Goal: Check status

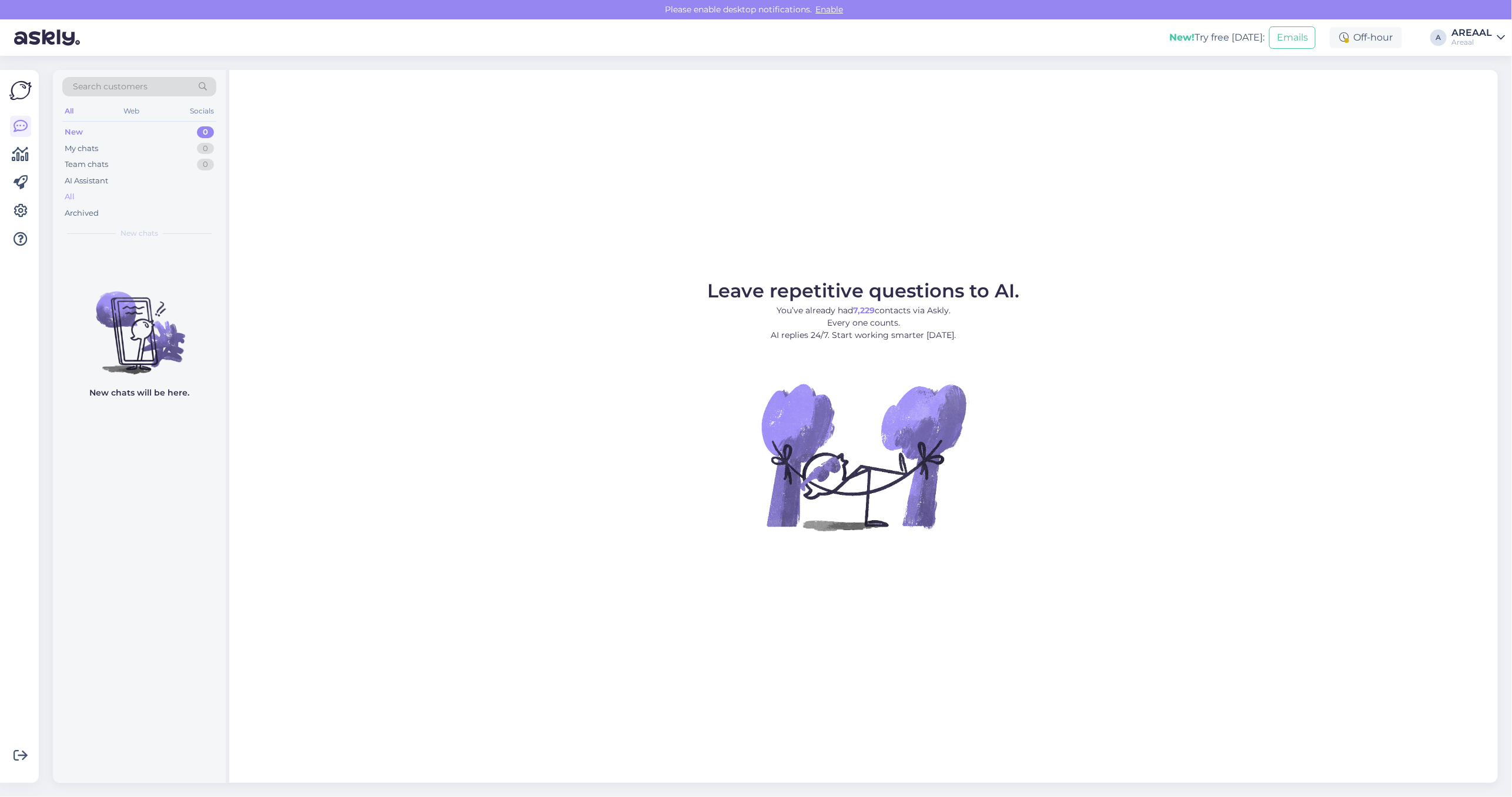
click at [119, 194] on div "All" at bounding box center [140, 197] width 154 height 16
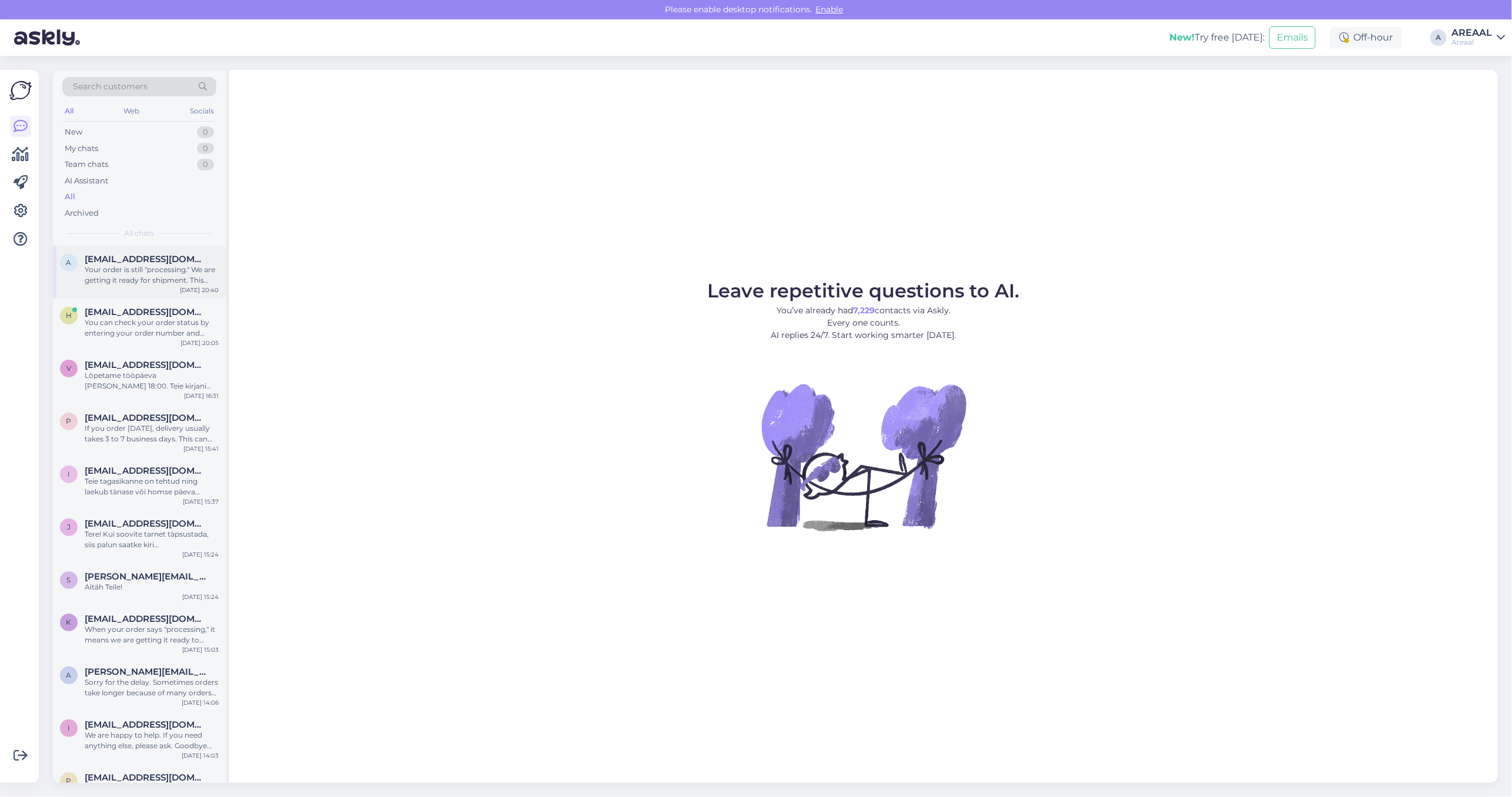
click at [160, 266] on div "Your order is still "processing." We are getting it ready for shipment. This me…" at bounding box center [152, 275] width 134 height 21
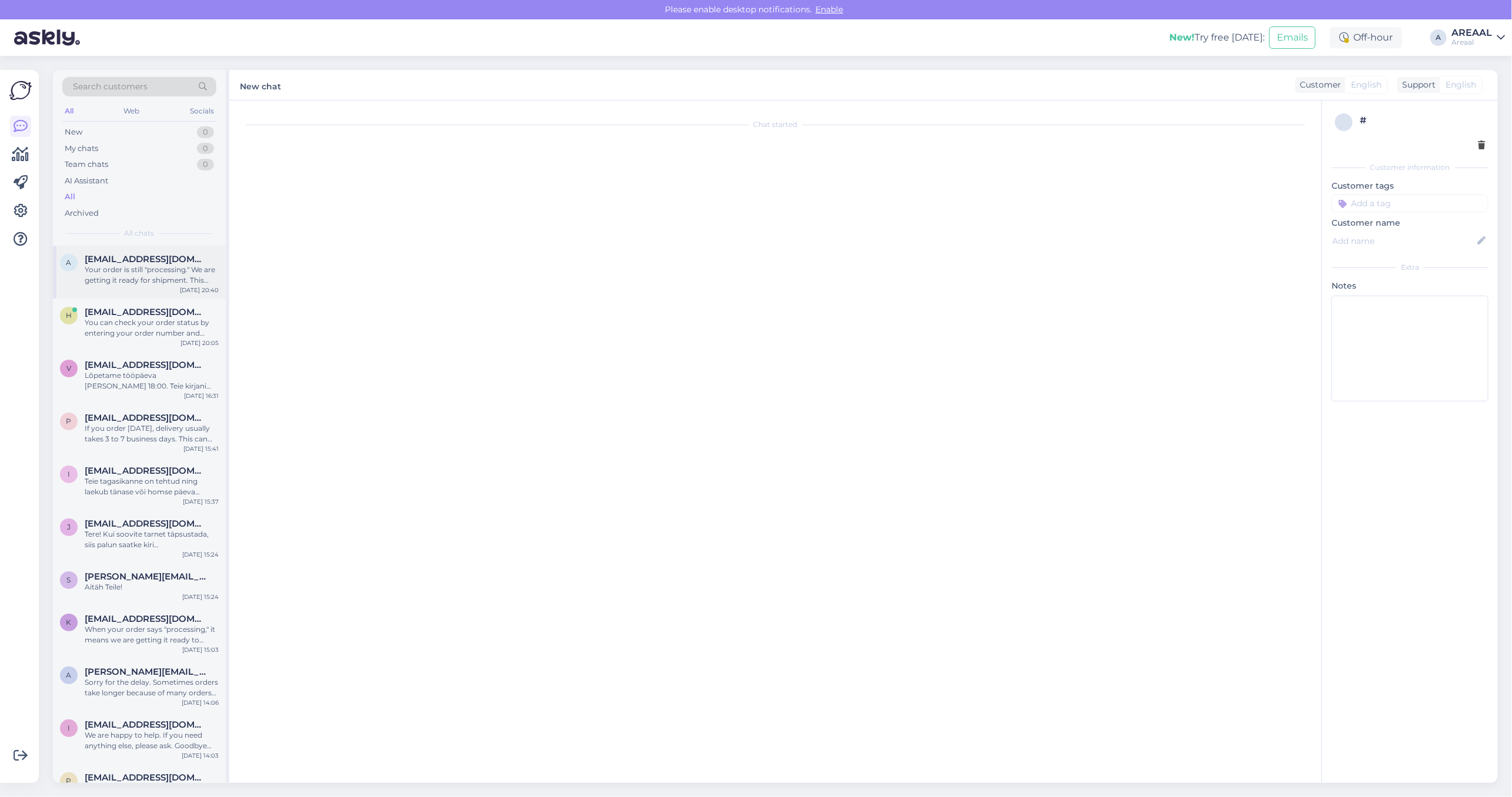
scroll to position [756, 0]
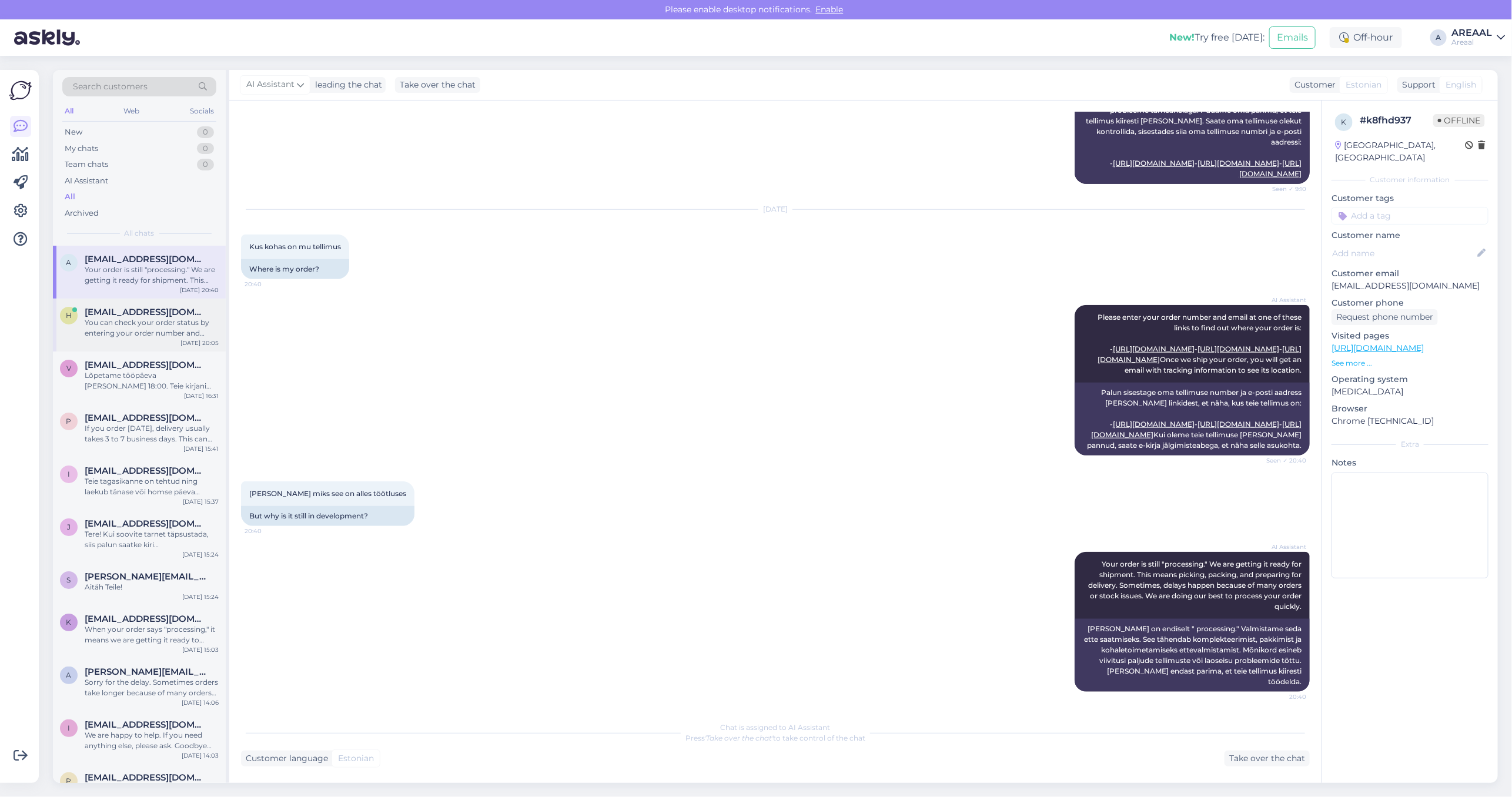
click at [145, 339] on div "h hoy2006@gmail.com You can check your order status by entering your order numb…" at bounding box center [140, 325] width 173 height 53
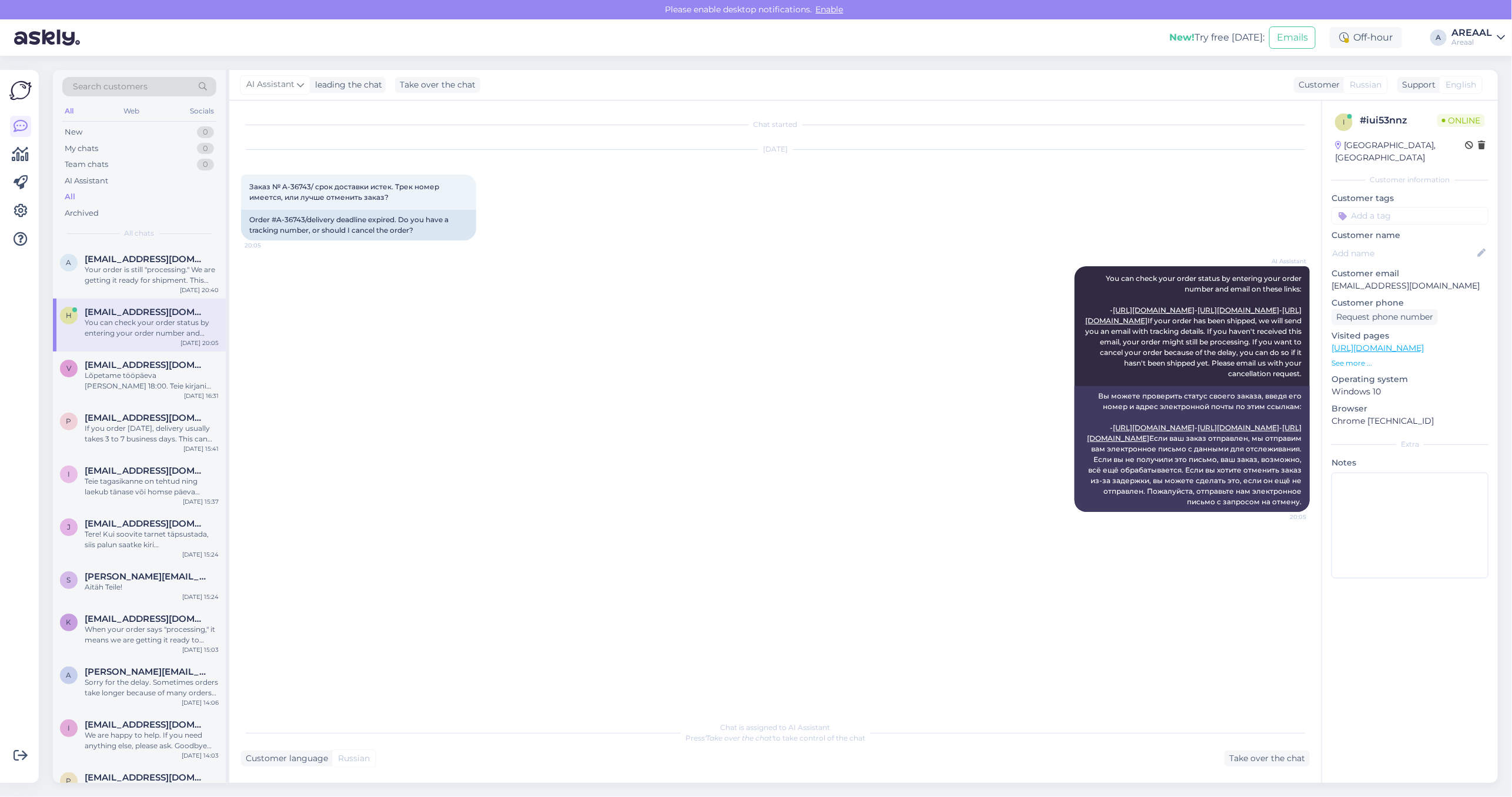
scroll to position [0, 0]
click at [185, 254] on span "[EMAIL_ADDRESS][DOMAIN_NAME]" at bounding box center [146, 259] width 122 height 11
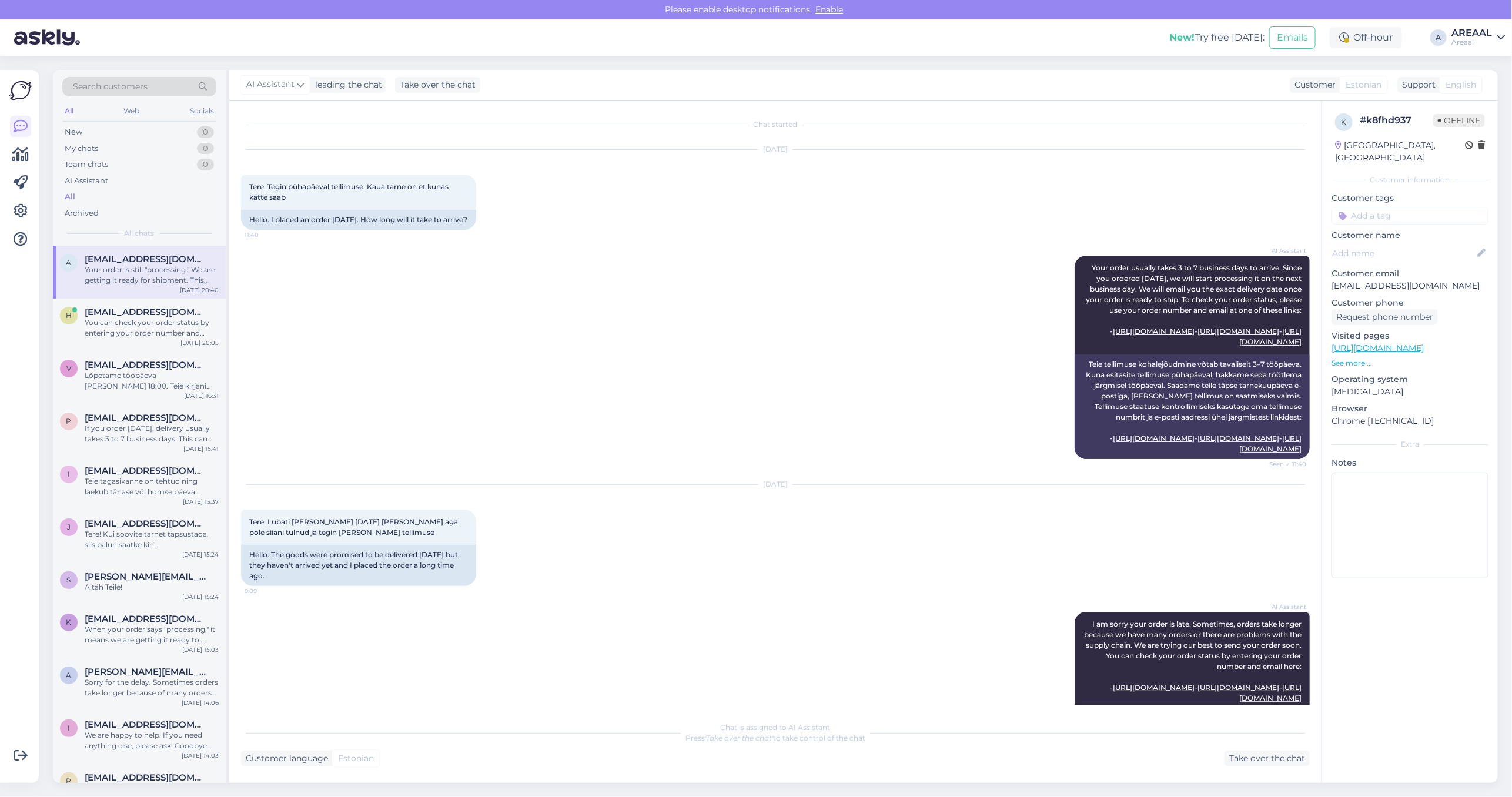
click at [1380, 280] on p "annettripats36@gmail.com" at bounding box center [1410, 286] width 157 height 13
click at [1381, 280] on p "annettripats36@gmail.com" at bounding box center [1410, 286] width 157 height 13
click at [1383, 280] on p "[EMAIL_ADDRESS][DOMAIN_NAME]" at bounding box center [1410, 286] width 157 height 13
copy p "[EMAIL_ADDRESS][DOMAIN_NAME]"
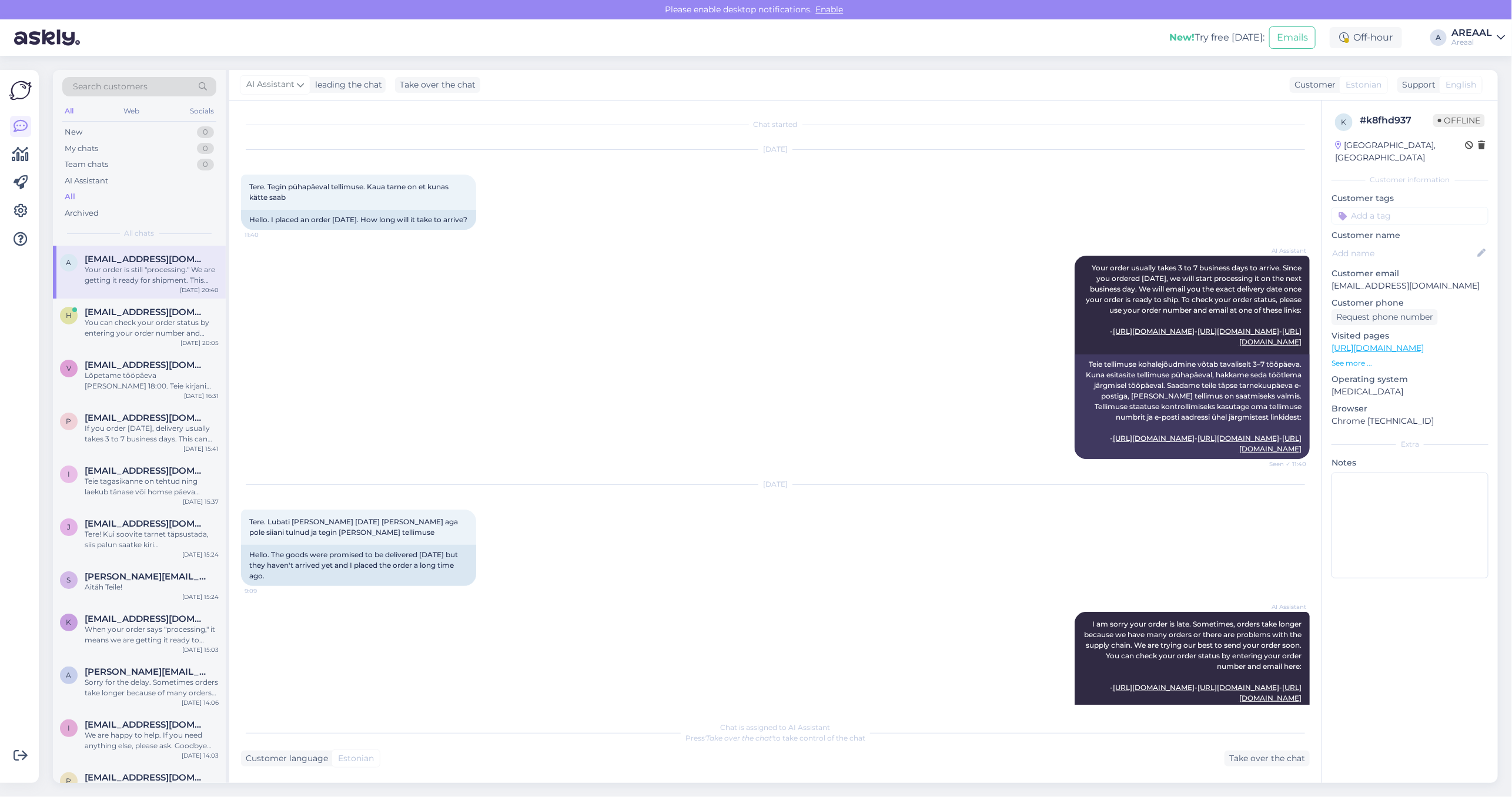
click at [960, 239] on div "Sep 22 2025 Tere. Tegin pühapäeval tellimuse. Kaua tarne on et kunas kätte saab…" at bounding box center [775, 190] width 1069 height 106
click at [186, 326] on div "You can check your order status by entering your order number and email on thes…" at bounding box center [152, 328] width 134 height 21
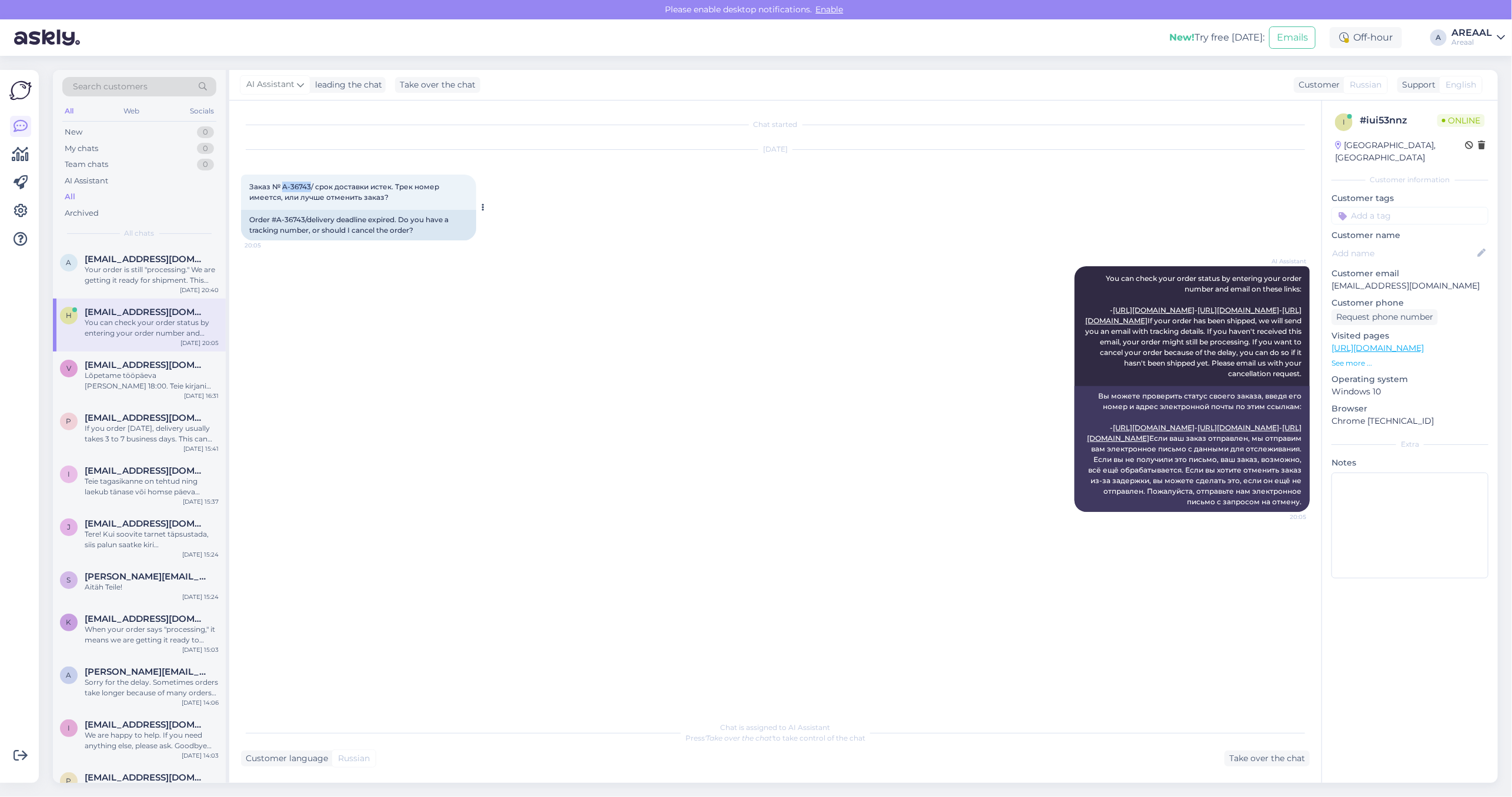
copy span "A-36743"
drag, startPoint x: 311, startPoint y: 183, endPoint x: 283, endPoint y: 185, distance: 28.1
click at [283, 185] on span "Заказ № A-36743/ срок доставки истек. Трек номер имеется, или лучше отменить за…" at bounding box center [345, 192] width 192 height 20
click at [967, 156] on div "Oct 2 2025 Заказ № A-36743/ срок доставки истек. Трек номер имеется, или лучше …" at bounding box center [775, 195] width 1069 height 116
click at [328, 319] on div "AI Assistant You can check your order status by entering your order number and …" at bounding box center [775, 389] width 1069 height 271
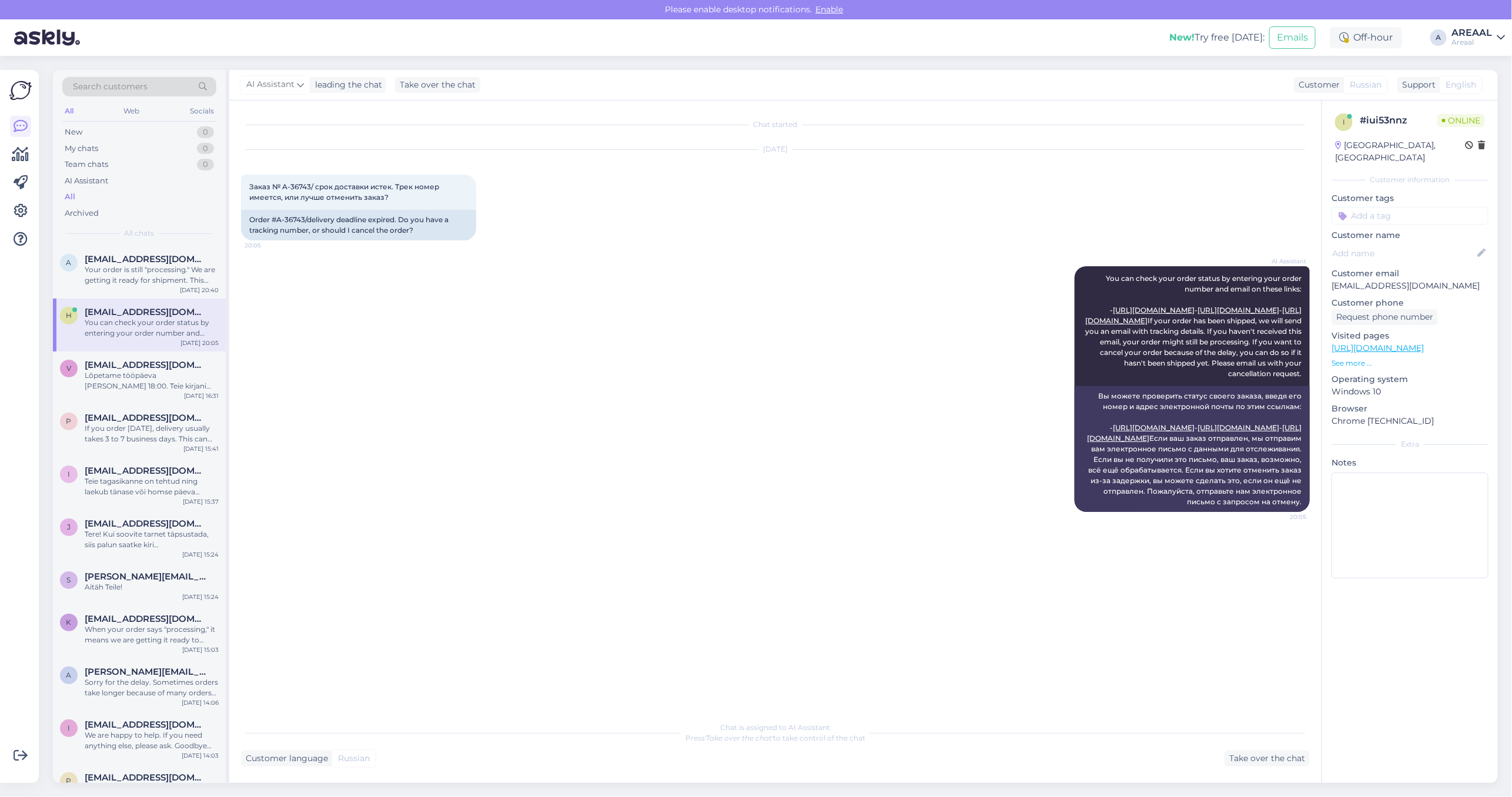
click at [943, 206] on div "Oct 2 2025 Заказ № A-36743/ срок доставки истек. Трек номер имеется, или лучше …" at bounding box center [775, 195] width 1069 height 116
click at [786, 241] on div "Oct 2 2025 Заказ № A-36743/ срок доставки истек. Трек номер имеется, или лучше …" at bounding box center [775, 195] width 1069 height 116
click at [842, 324] on div "AI Assistant You can check your order status by entering your order number and …" at bounding box center [775, 389] width 1069 height 271
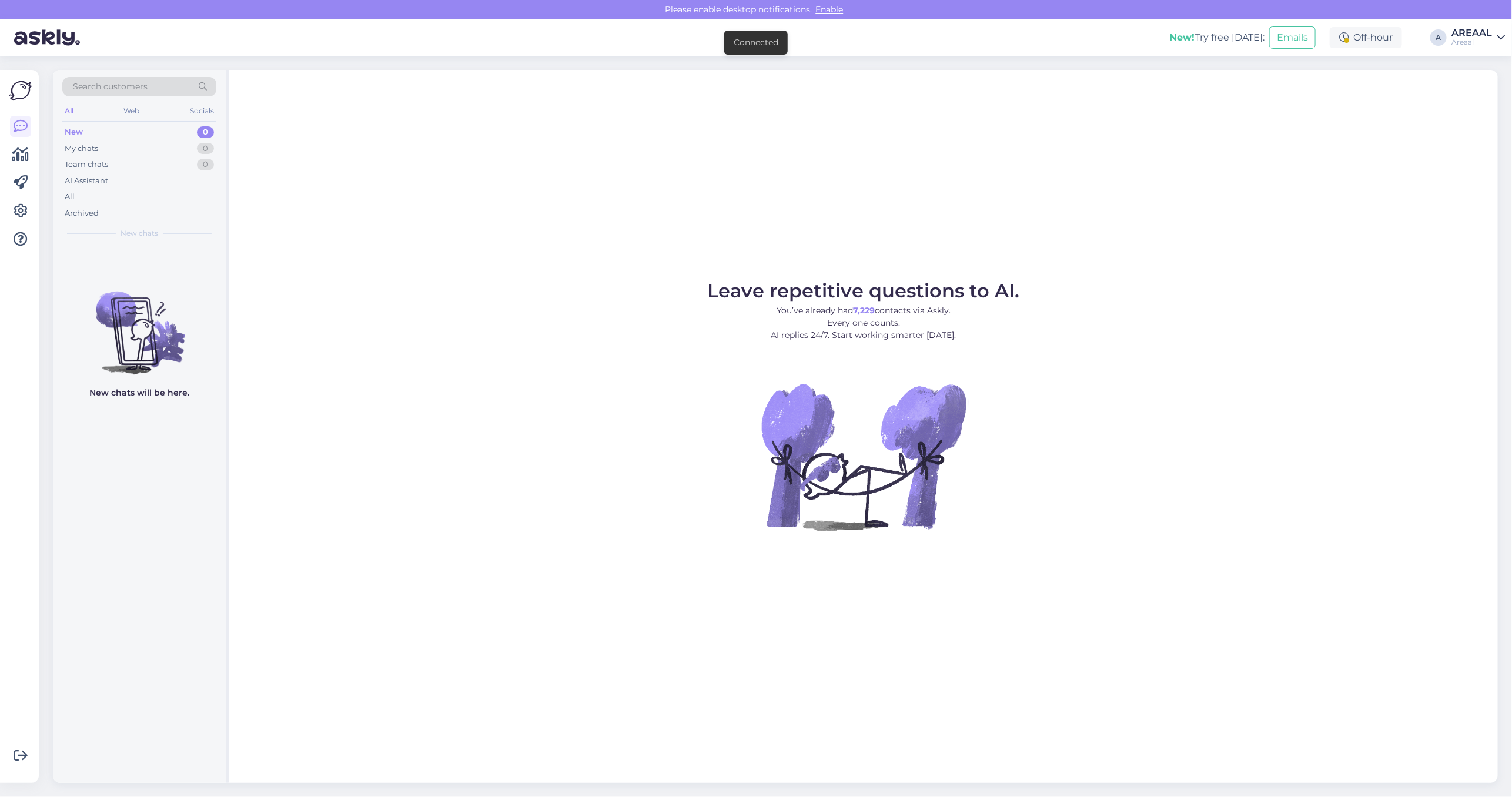
click at [611, 210] on div "Leave repetitive questions to AI. You’ve already had 7,229 contacts via Askly. …" at bounding box center [863, 427] width 1268 height 713
click at [159, 192] on div "All" at bounding box center [140, 197] width 154 height 16
click at [83, 200] on div "All" at bounding box center [140, 197] width 154 height 16
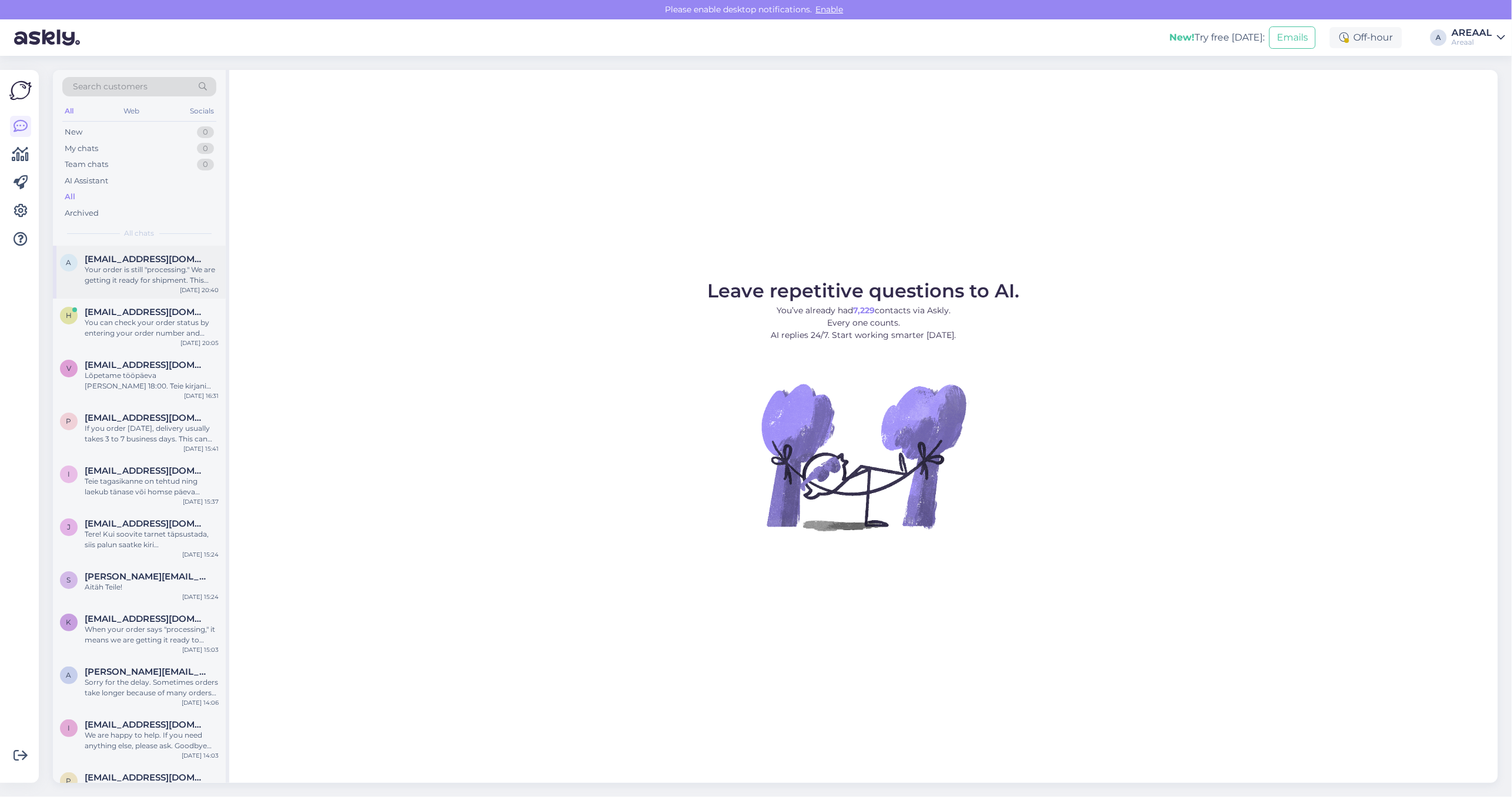
click at [124, 274] on div "Your order is still "processing." We are getting it ready for shipment. This me…" at bounding box center [152, 275] width 134 height 21
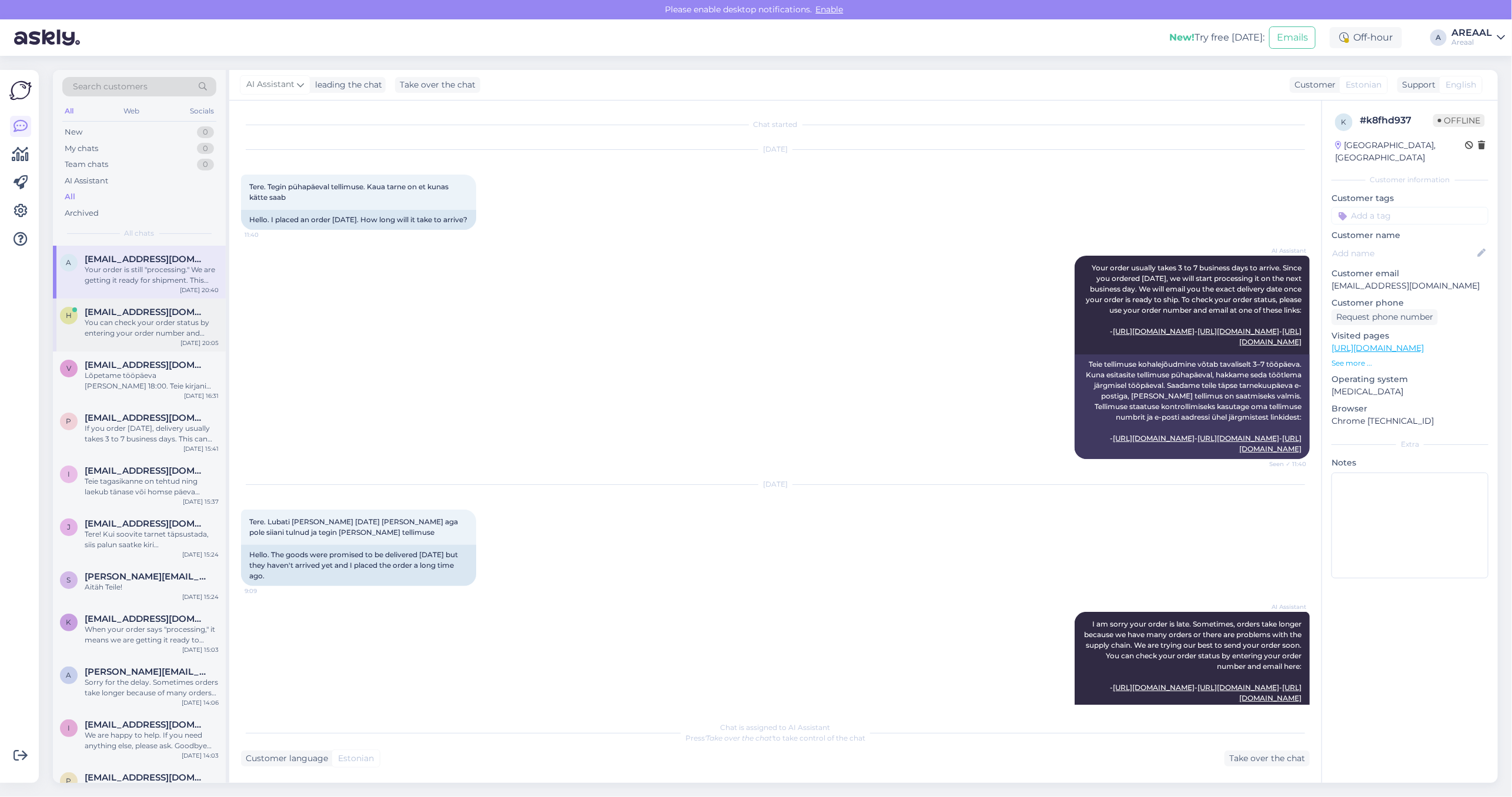
click at [162, 314] on span "[EMAIL_ADDRESS][DOMAIN_NAME]" at bounding box center [146, 312] width 122 height 11
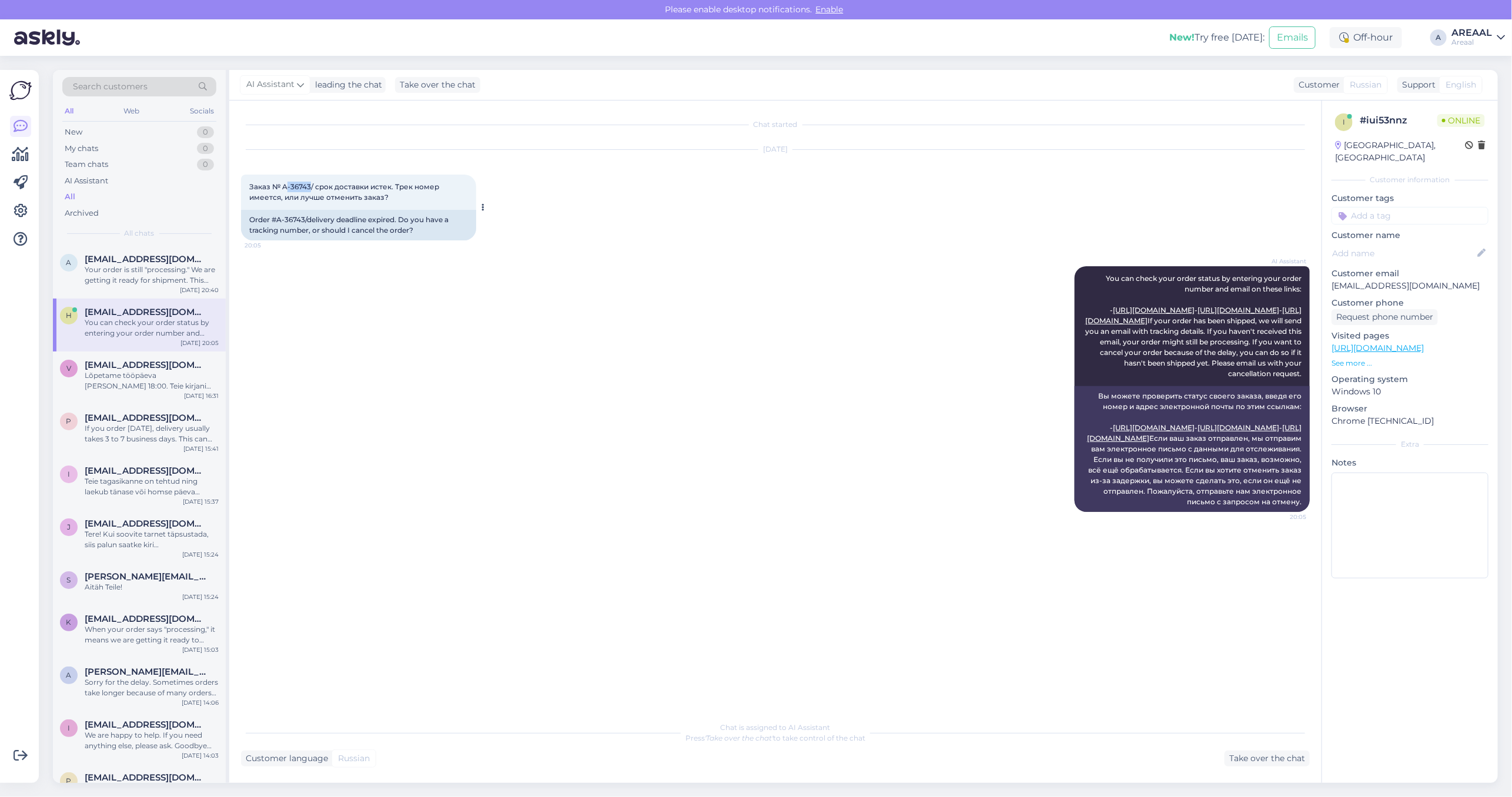
drag, startPoint x: 286, startPoint y: 181, endPoint x: 309, endPoint y: 186, distance: 23.5
click at [309, 186] on div "Заказ № A-36743/ срок доставки истек. Трек номер имеется, или лучше отменить за…" at bounding box center [359, 192] width 235 height 35
copy span "-36743"
click at [167, 270] on div "Your order is still "processing." We are getting it ready for shipment. This me…" at bounding box center [152, 275] width 134 height 21
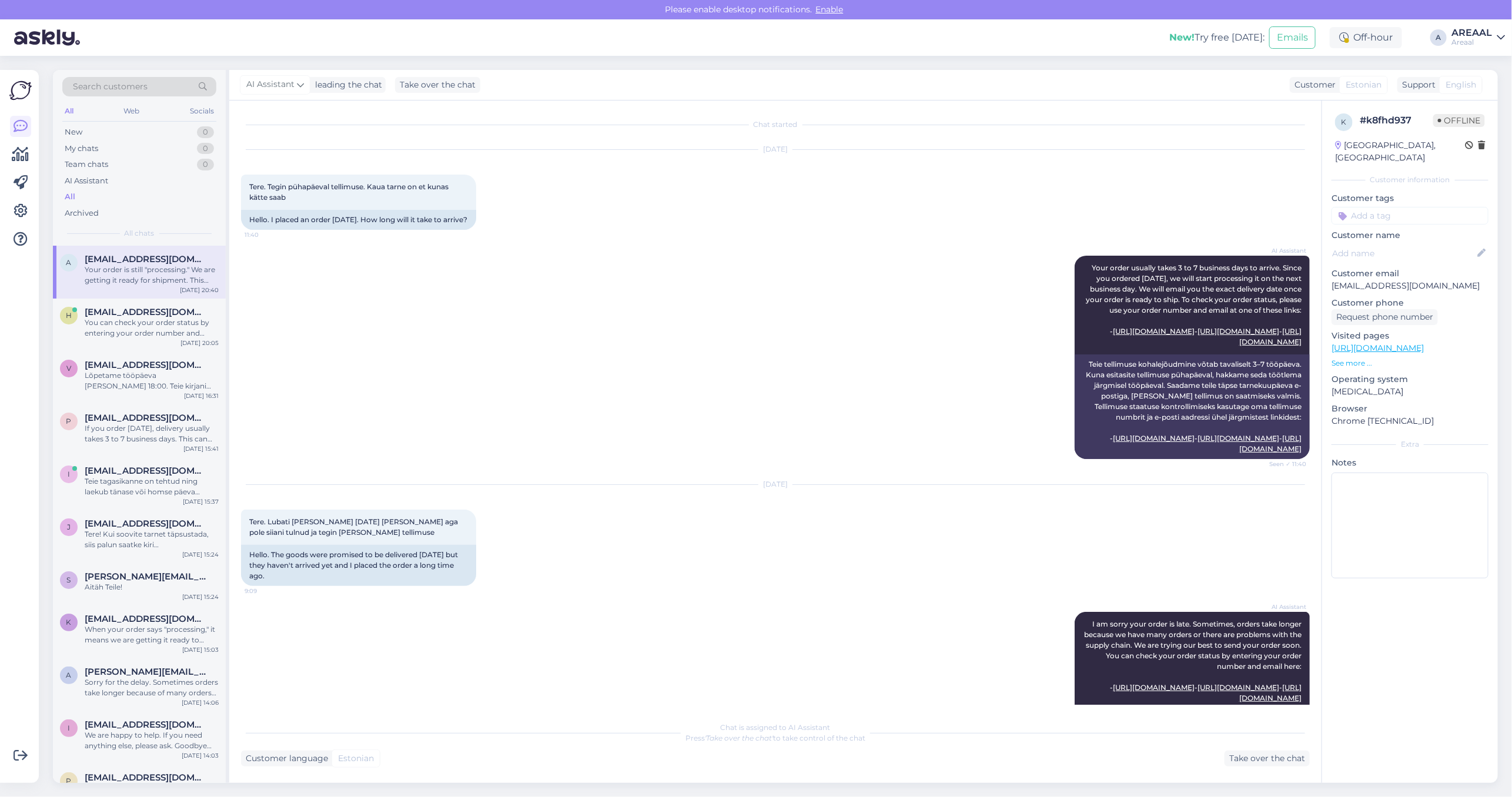
scroll to position [756, 0]
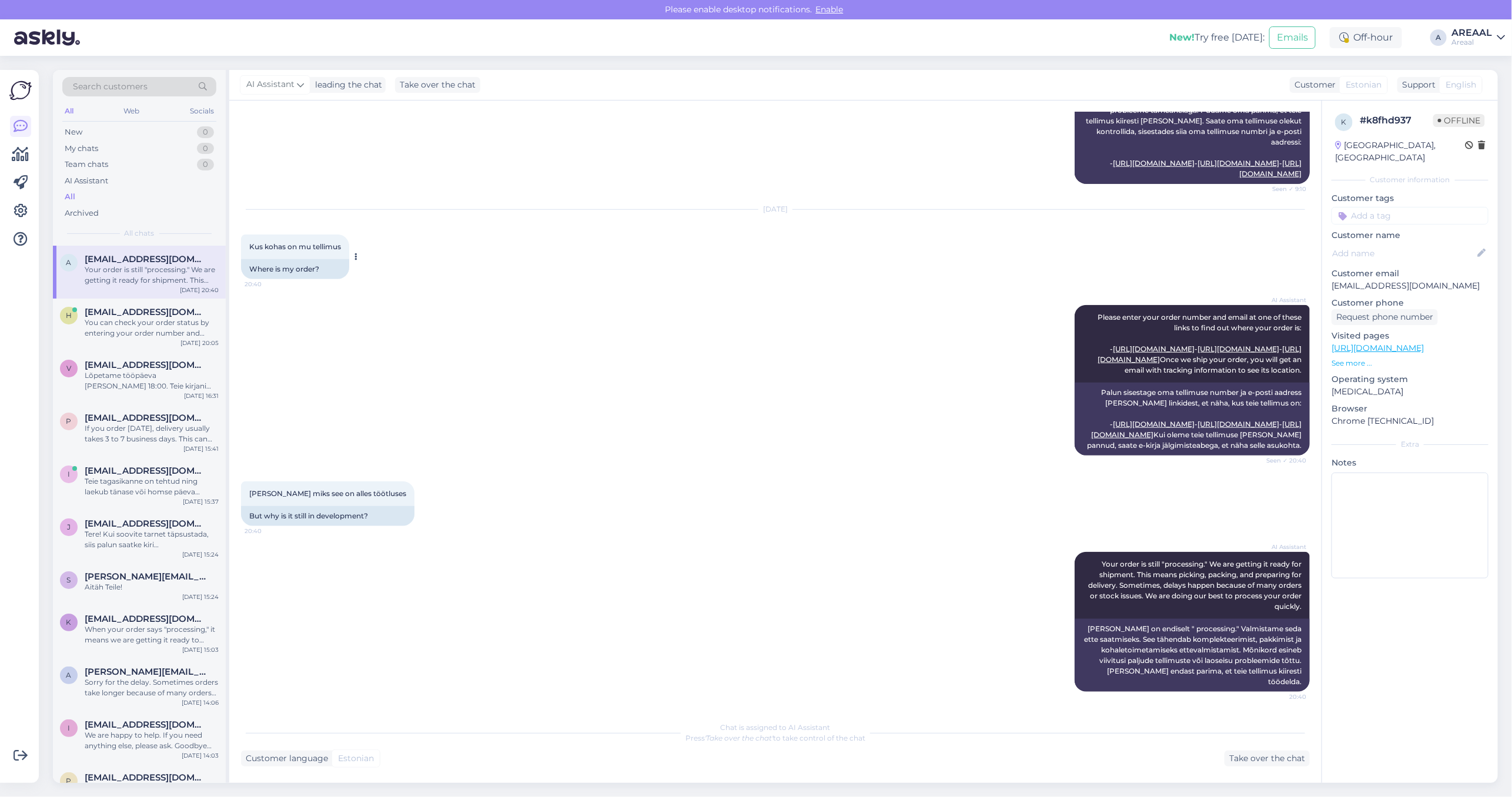
click at [354, 252] on button at bounding box center [356, 257] width 7 height 11
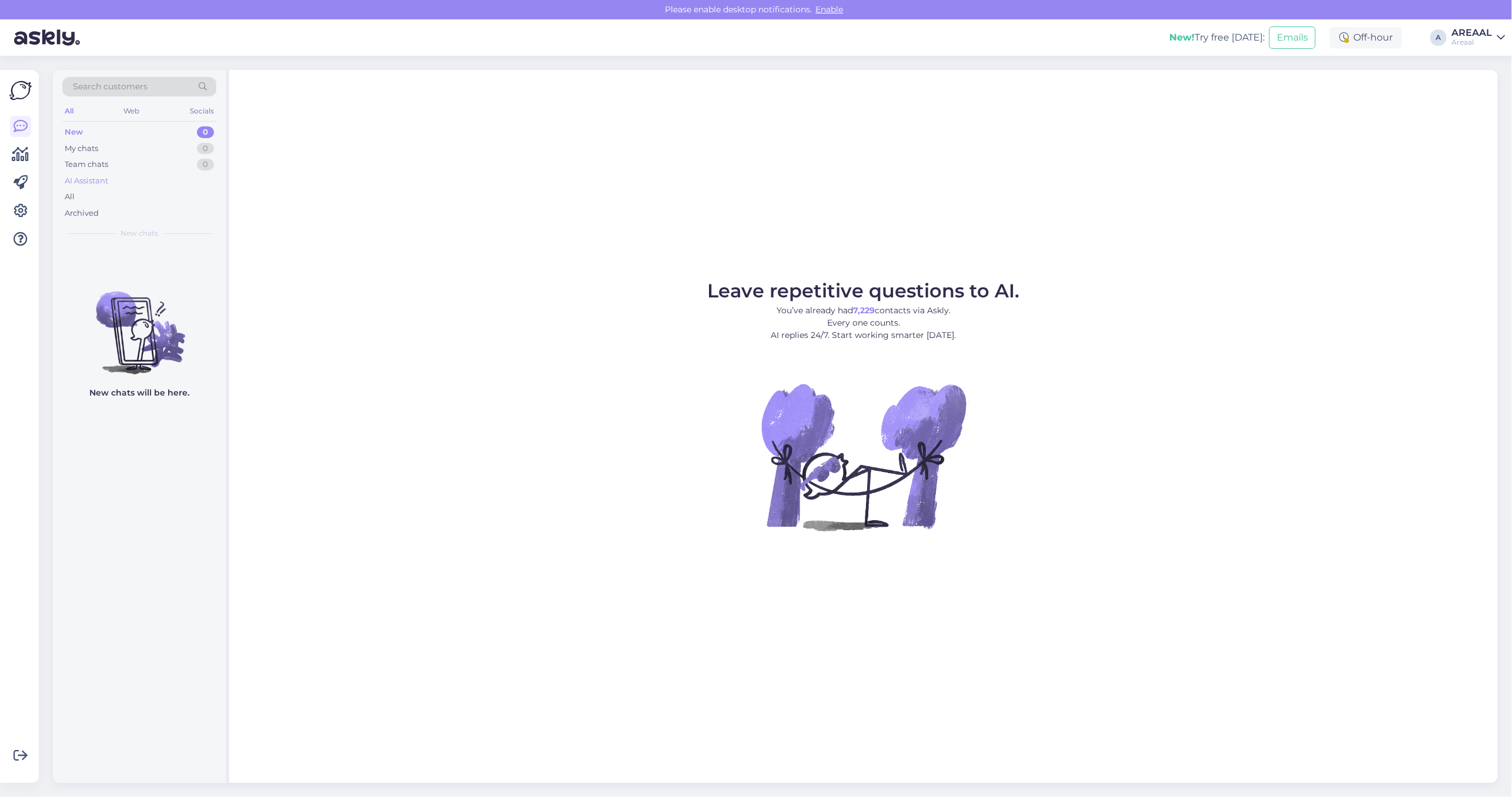
click at [163, 188] on div "AI Assistant" at bounding box center [140, 181] width 154 height 16
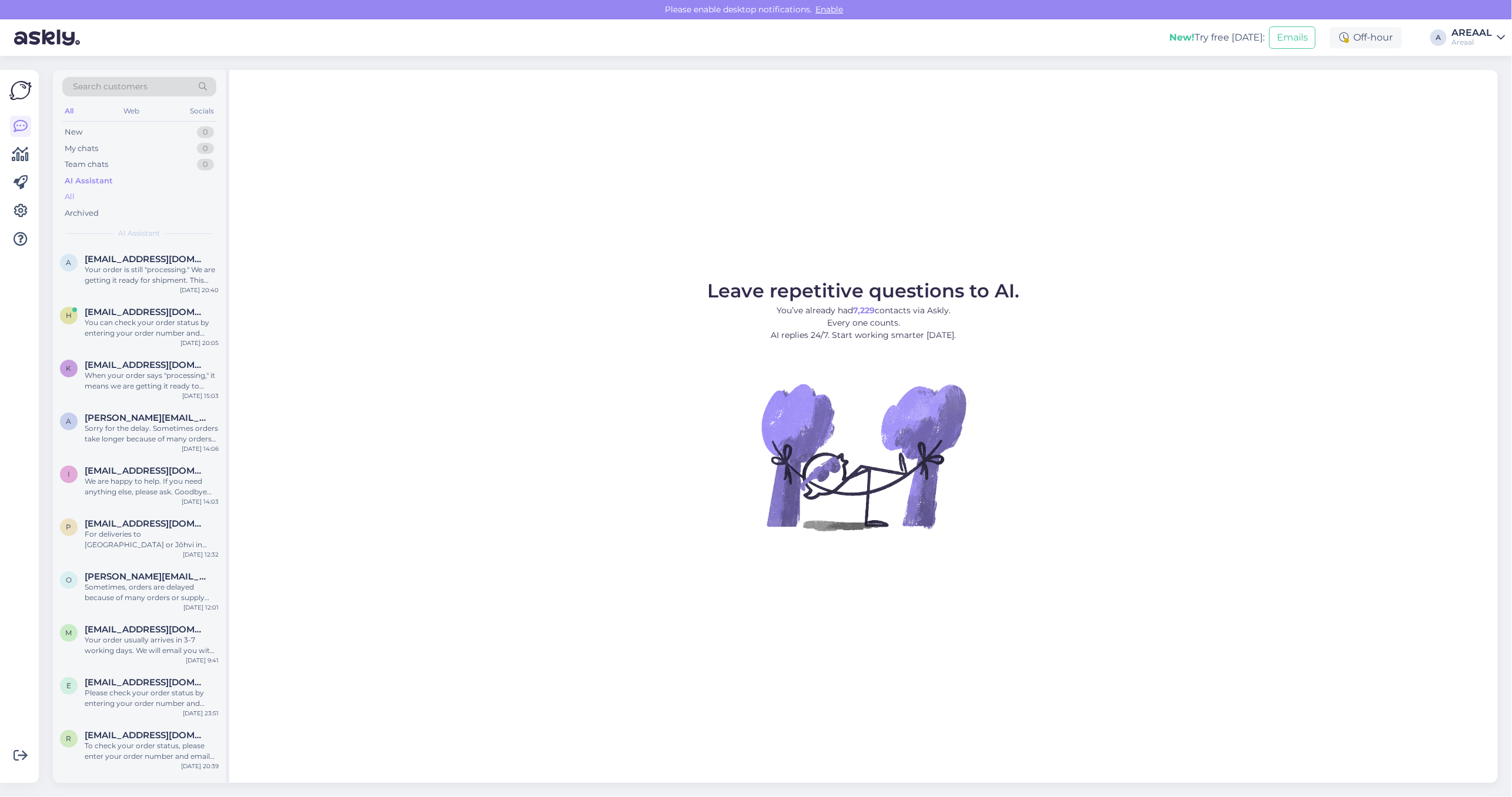
click at [158, 194] on div "All" at bounding box center [140, 197] width 154 height 16
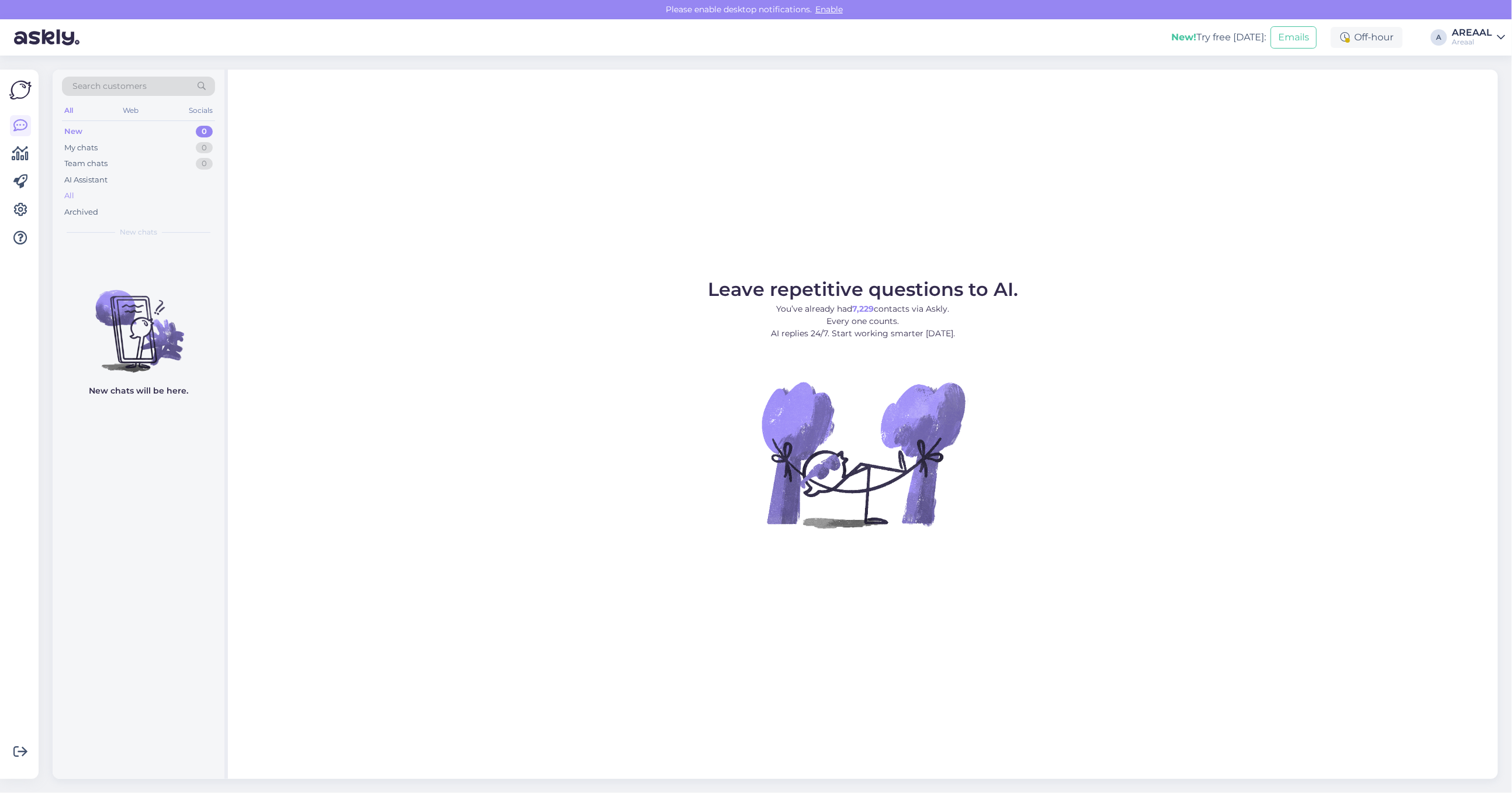
click at [141, 191] on div "All" at bounding box center [139, 196] width 153 height 16
click at [185, 191] on div "All" at bounding box center [139, 196] width 153 height 16
click at [174, 193] on div "All" at bounding box center [139, 196] width 153 height 16
click at [113, 196] on div "All" at bounding box center [139, 196] width 153 height 16
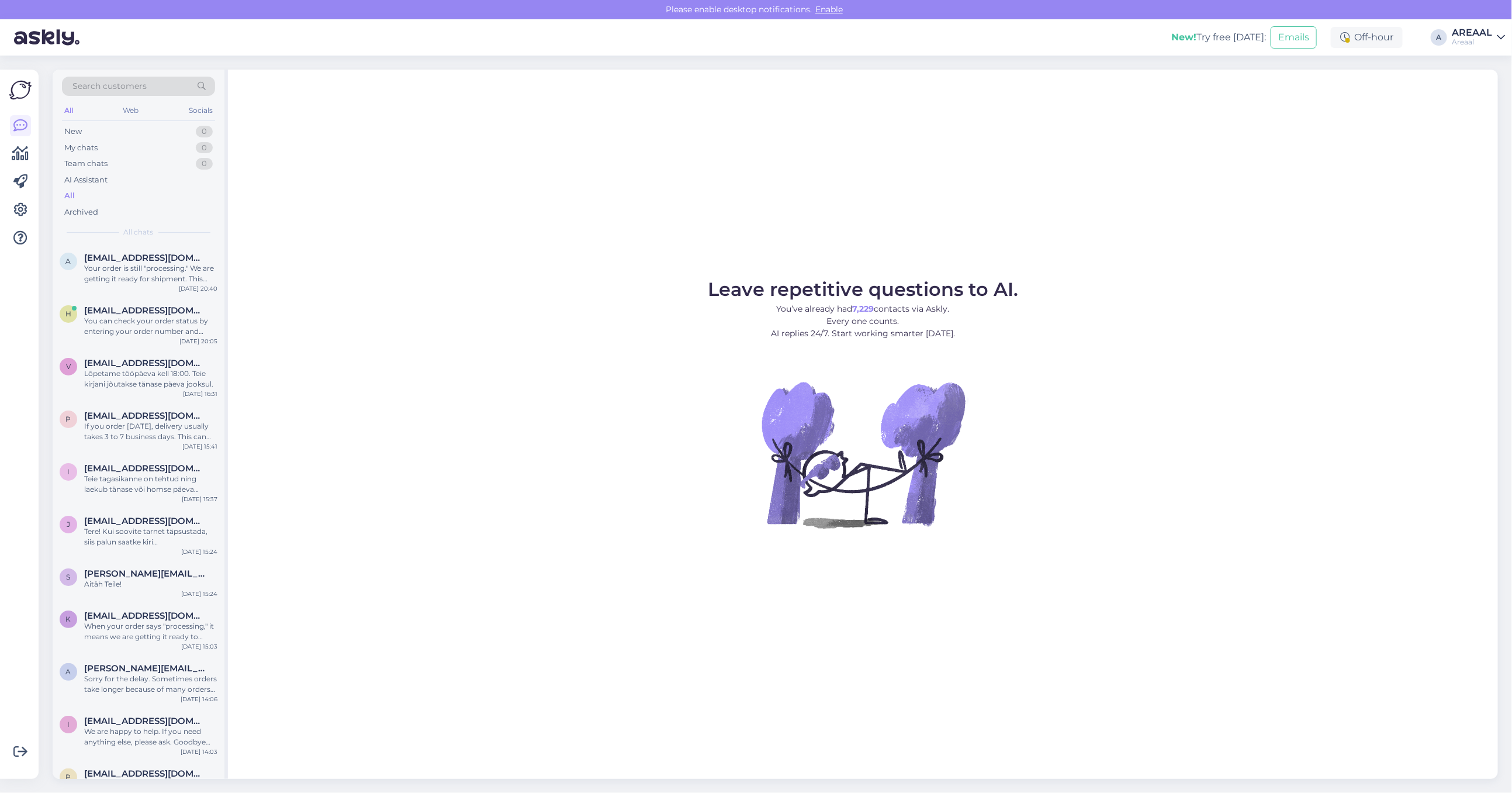
click at [450, 238] on div "Leave repetitive questions to AI. You’ve already had 7,229 contacts via Askly. …" at bounding box center [862, 424] width 1270 height 709
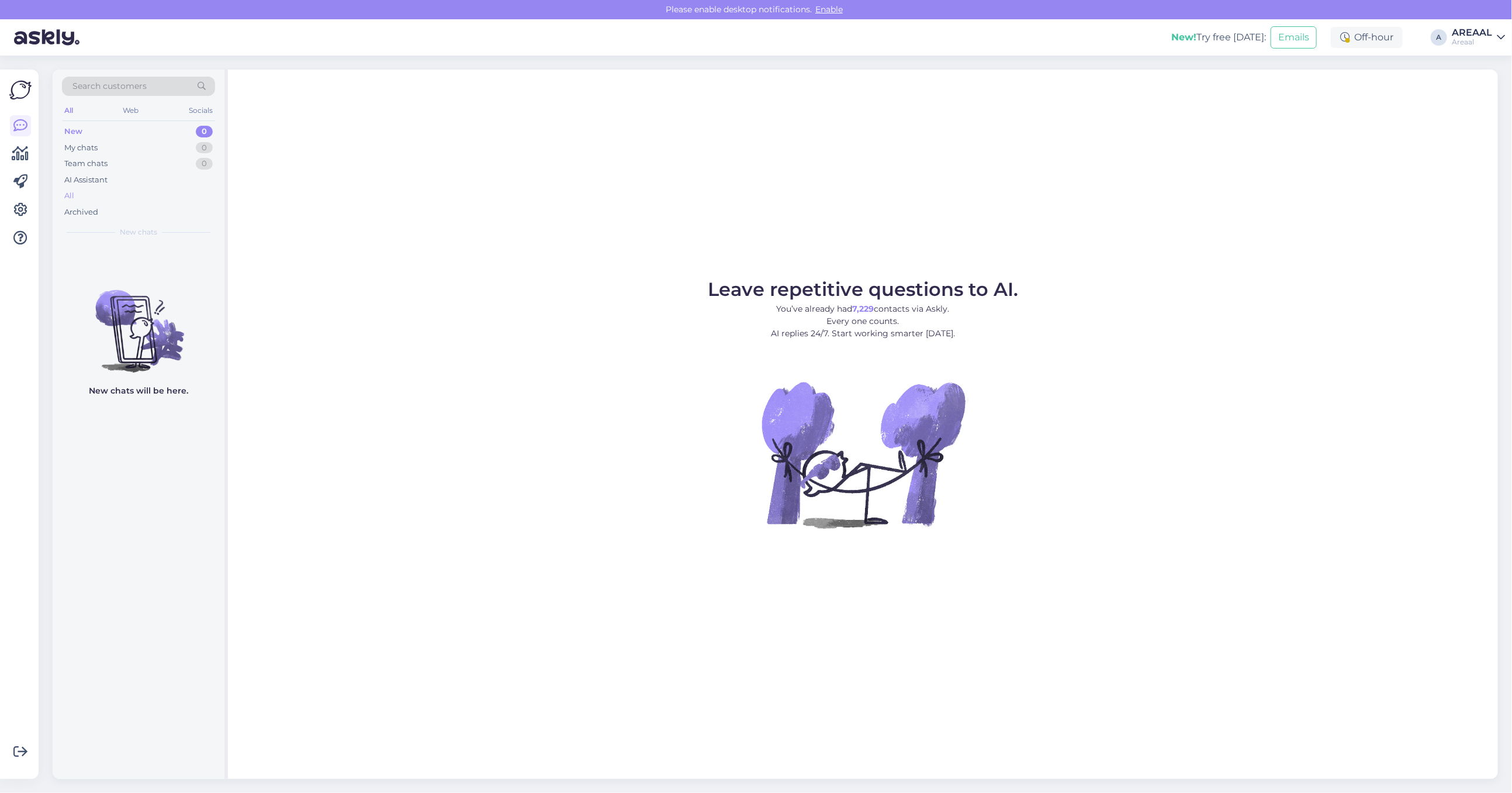
click at [162, 193] on div "All" at bounding box center [139, 196] width 153 height 16
click at [106, 190] on div "All" at bounding box center [139, 196] width 153 height 16
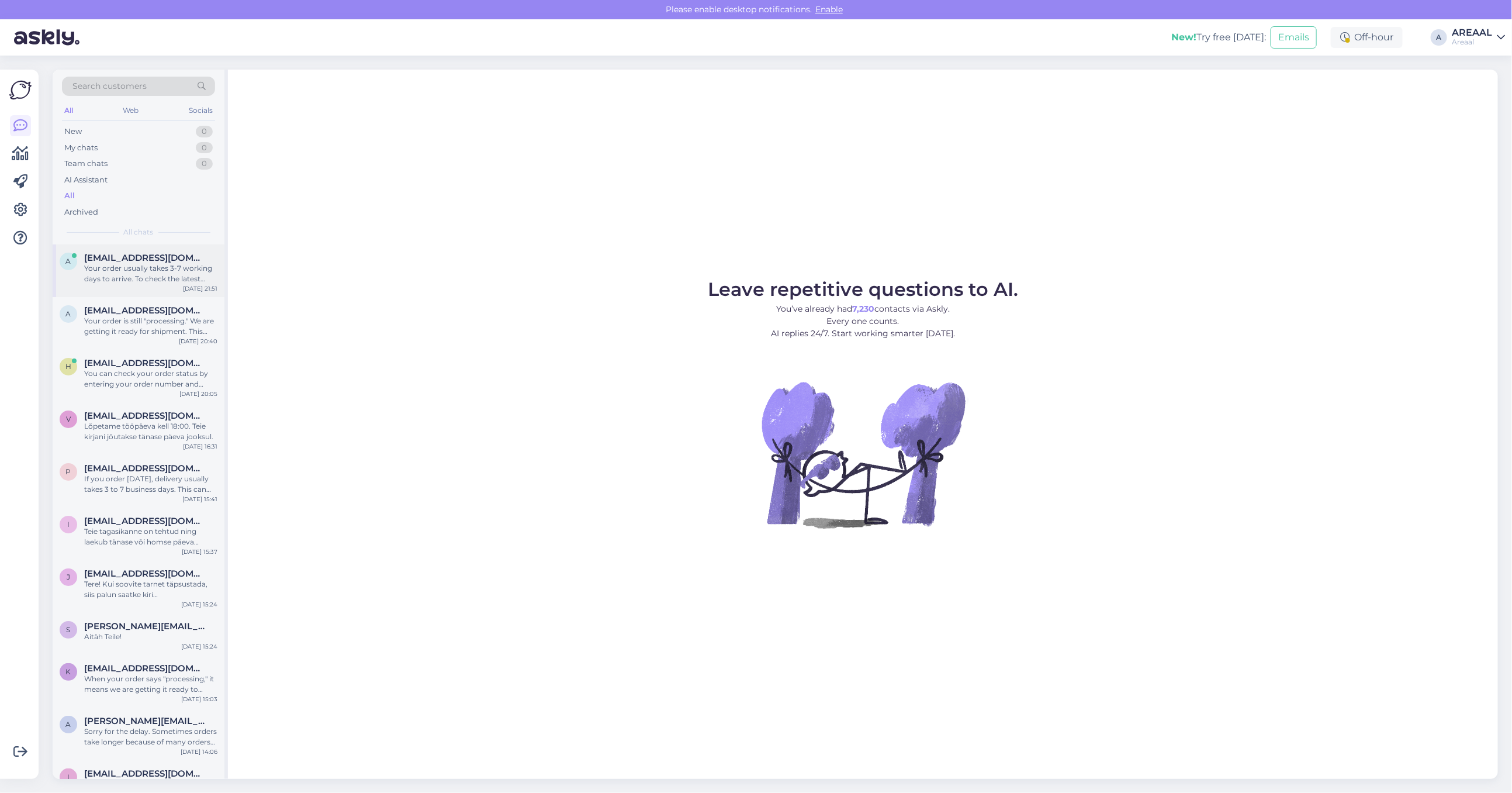
click at [188, 276] on div "Your order usually takes 3-7 working days to arrive. To check the latest status…" at bounding box center [151, 274] width 133 height 21
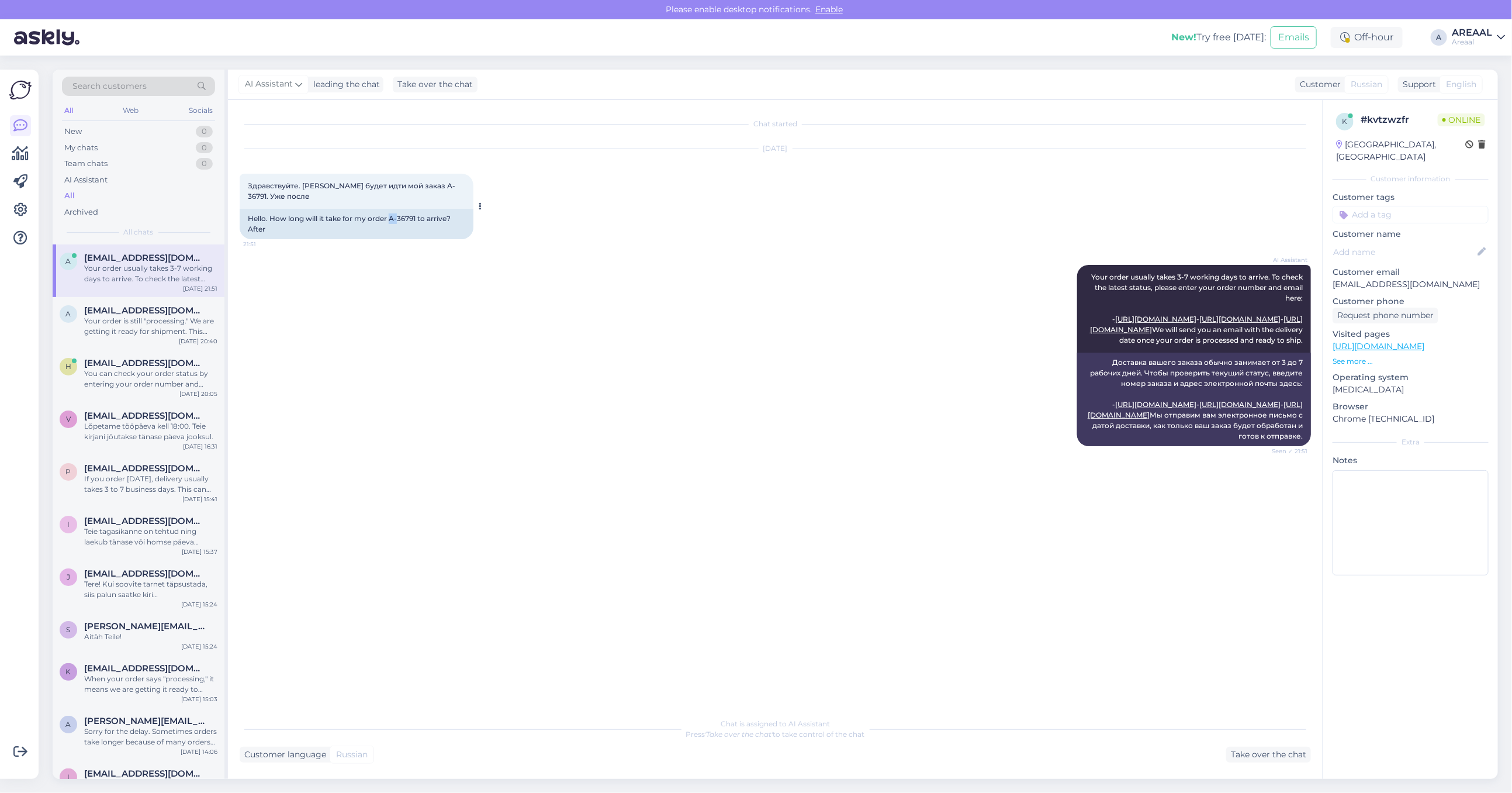
copy div "A-"
copy div "A-36791 to arrive? After"
copy div "A-3679"
copy div "A-36791"
drag, startPoint x: 392, startPoint y: 213, endPoint x: 417, endPoint y: 221, distance: 26.2
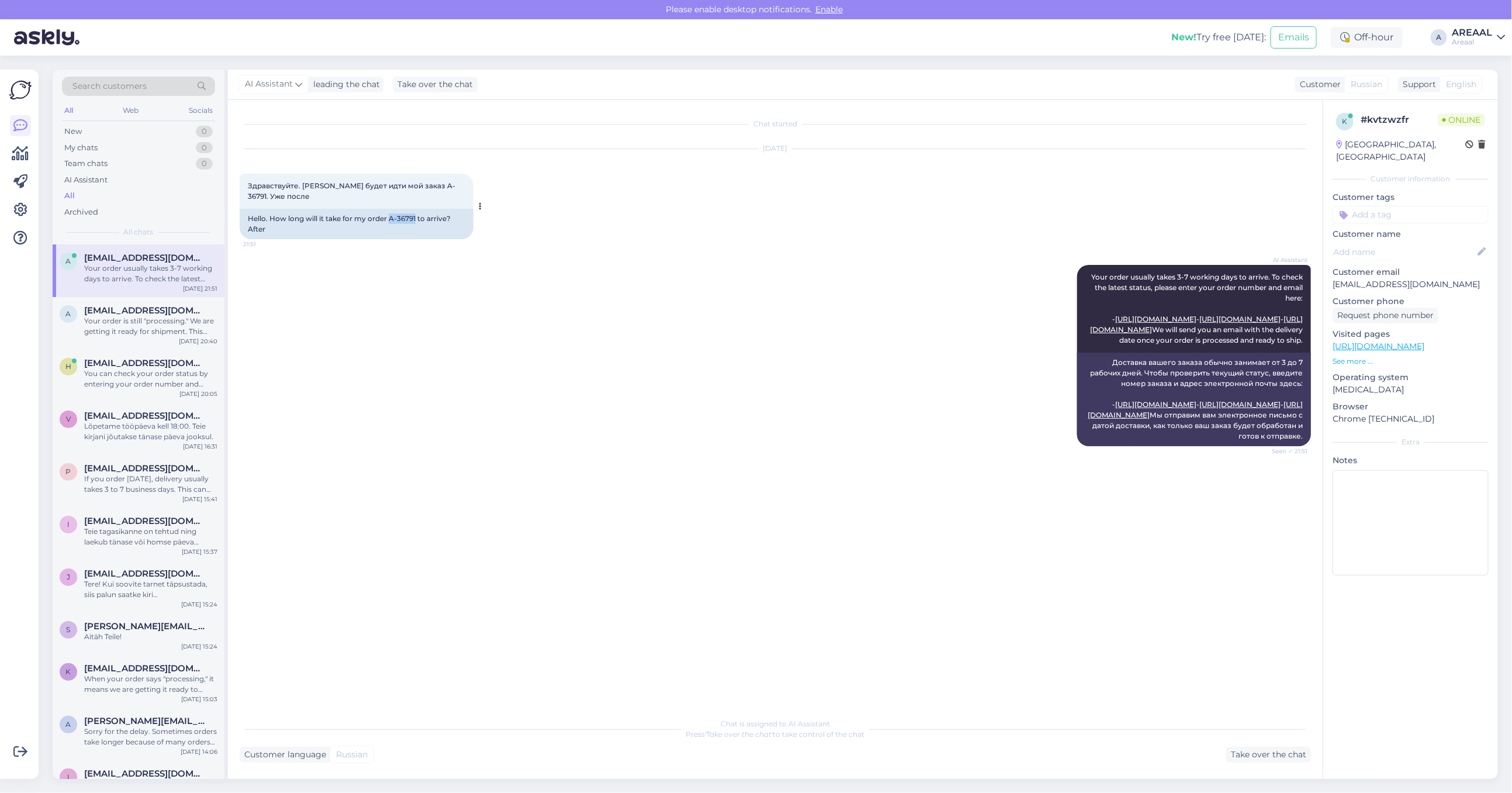
click at [417, 221] on div "Hello. How long will it take for my order A-36791 to arrive? After" at bounding box center [357, 224] width 233 height 30
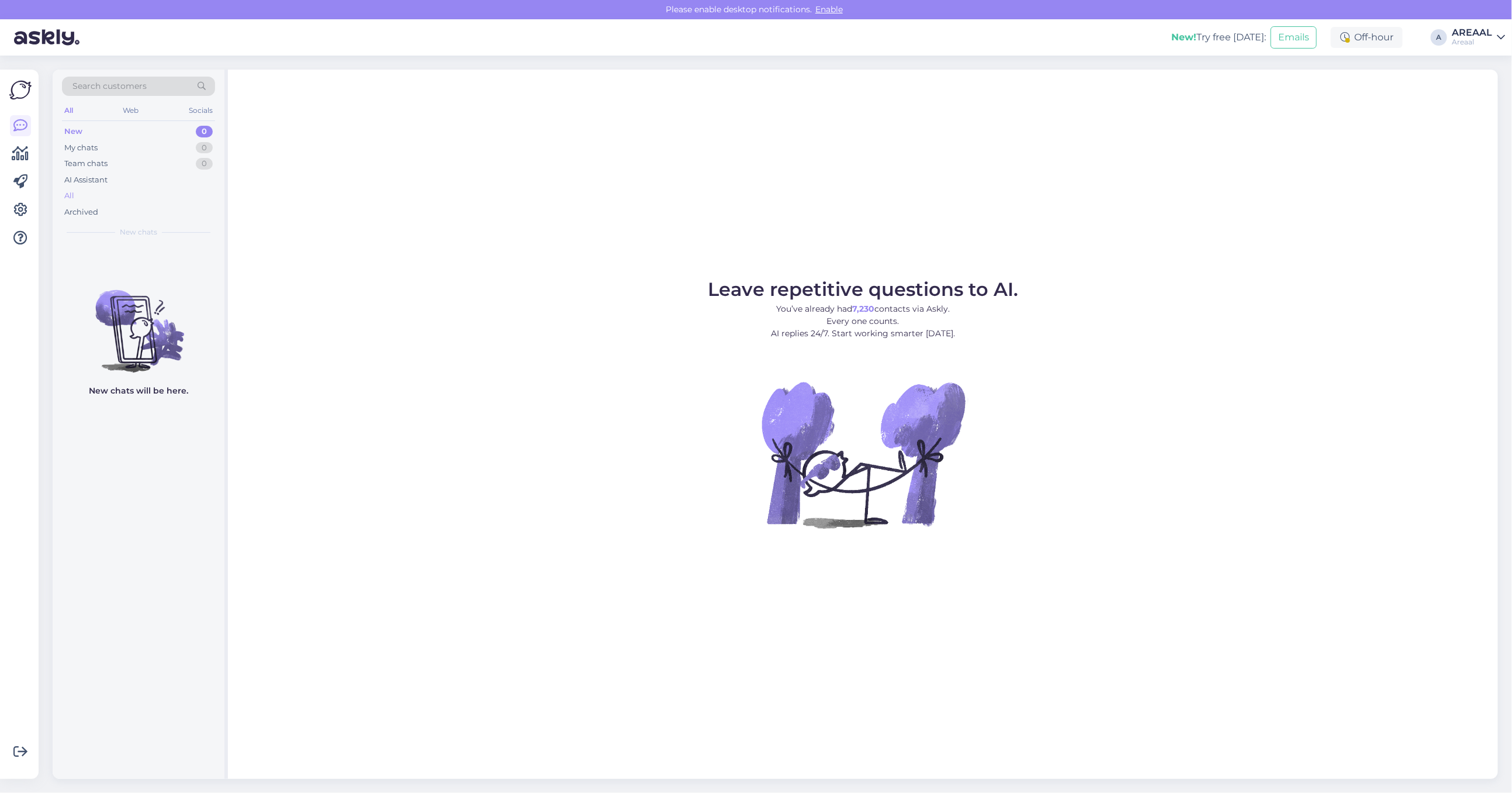
click at [156, 193] on div "All" at bounding box center [139, 196] width 153 height 16
click at [180, 194] on div "All" at bounding box center [139, 196] width 153 height 16
click at [150, 193] on div "All" at bounding box center [139, 196] width 153 height 16
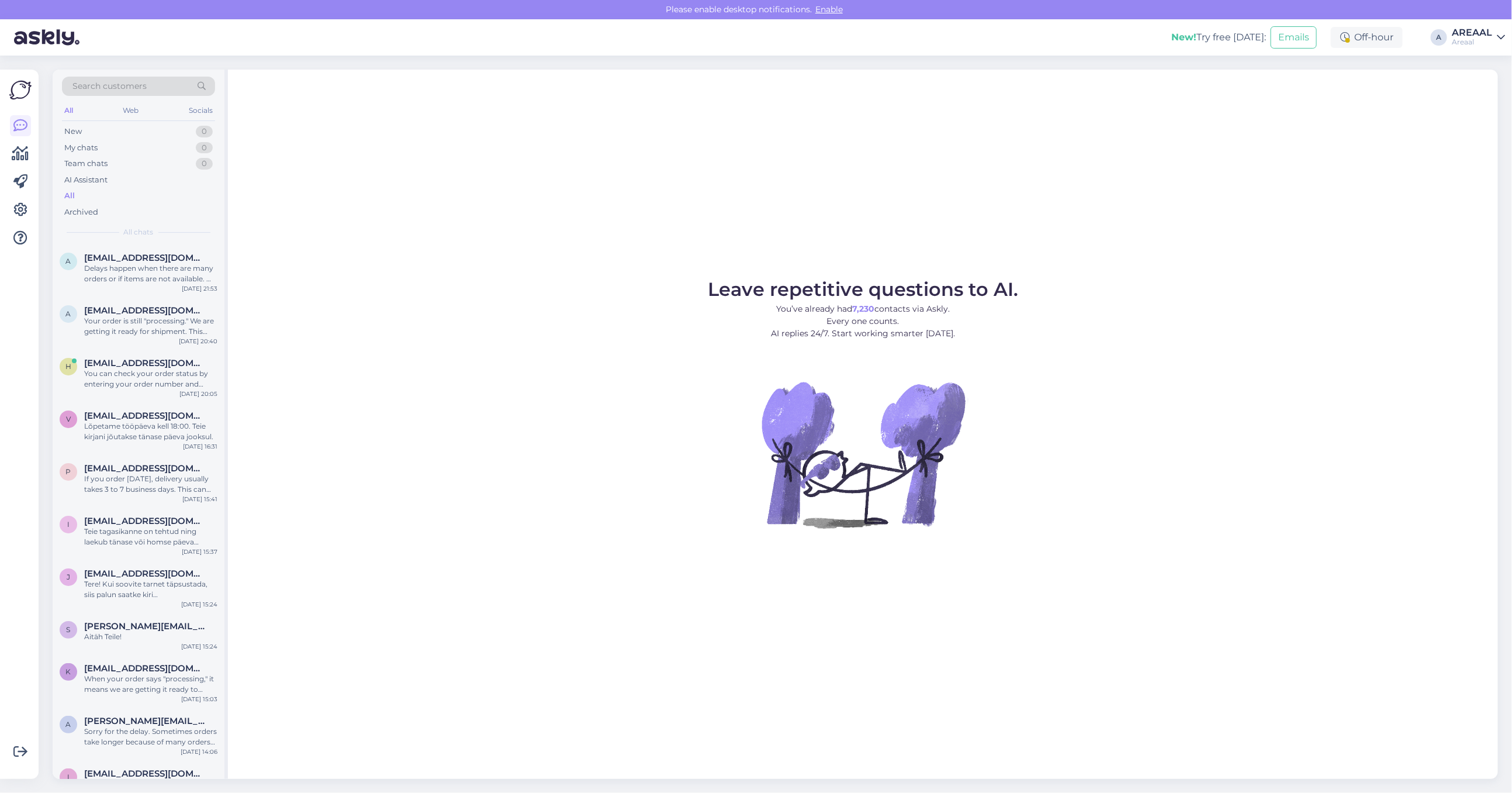
click at [294, 284] on figure "Leave repetitive questions to AI. You’ve already had 7,230 contacts via Askly. …" at bounding box center [863, 419] width 1249 height 279
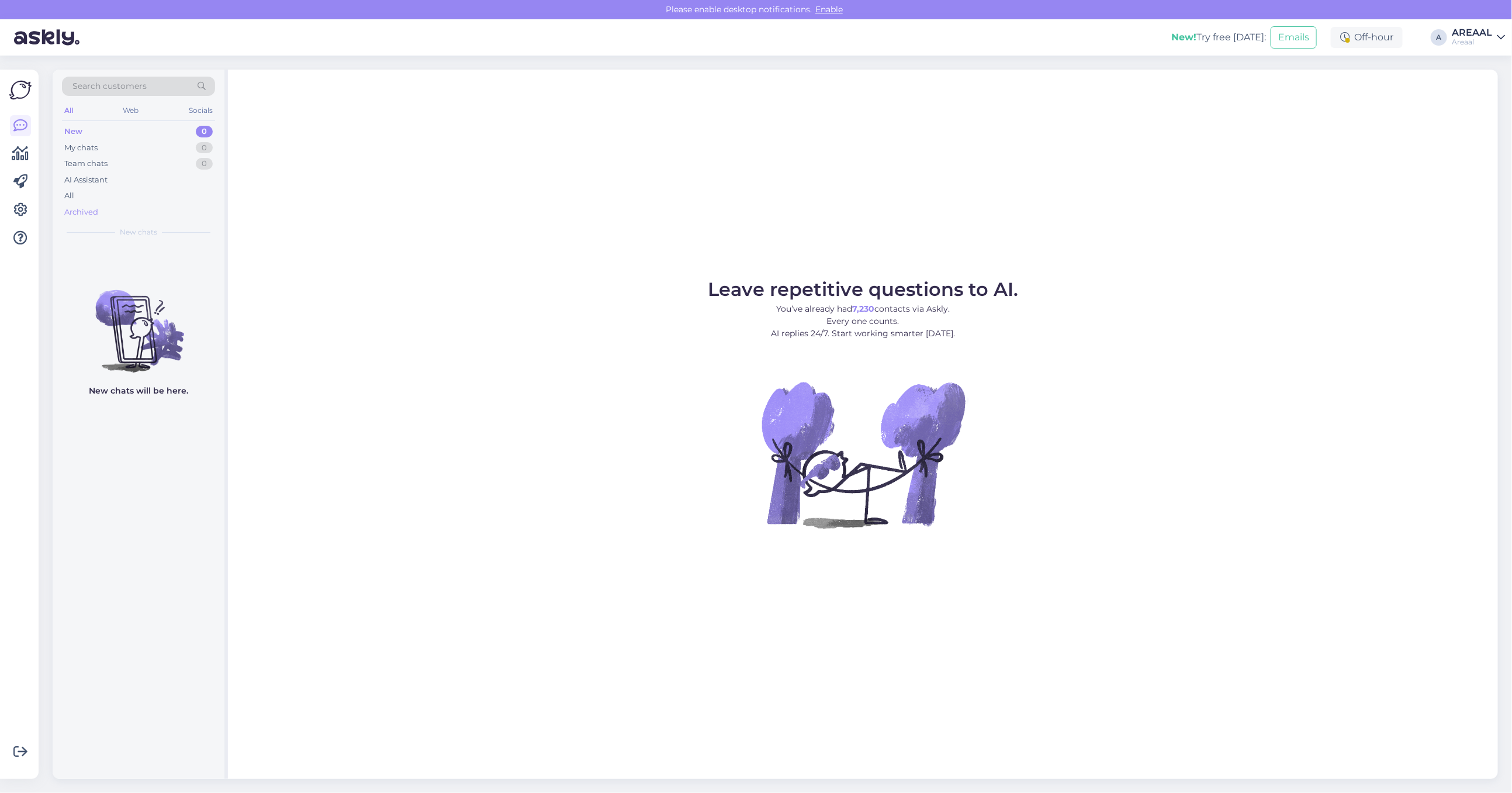
click at [104, 205] on div "Archived" at bounding box center [139, 212] width 153 height 16
click at [103, 200] on div "All" at bounding box center [139, 196] width 153 height 16
click at [148, 189] on div "All" at bounding box center [139, 196] width 153 height 16
click at [161, 193] on div "All" at bounding box center [139, 196] width 153 height 16
click at [95, 191] on div "All" at bounding box center [139, 196] width 153 height 16
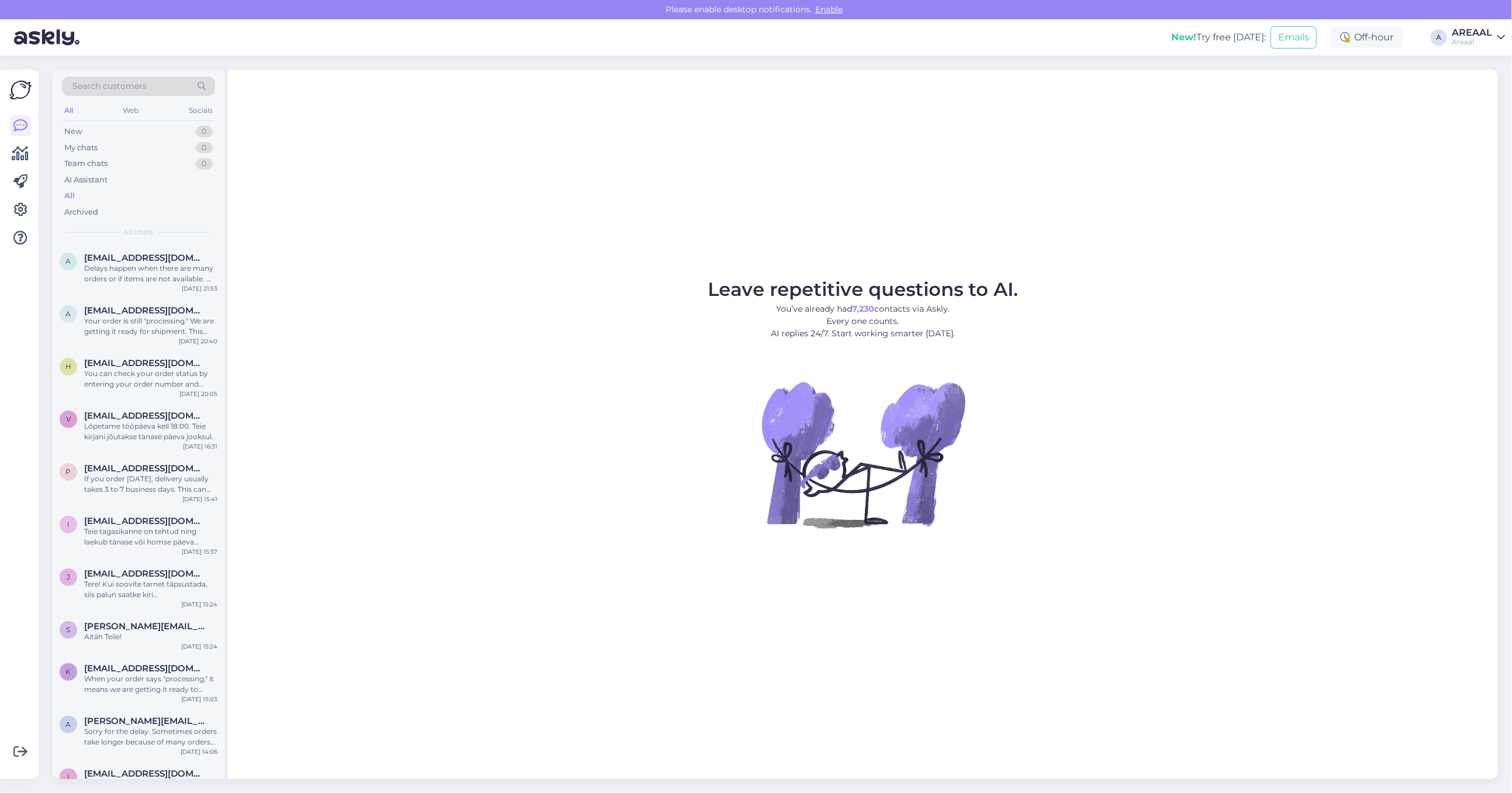
click at [697, 274] on div "Leave repetitive questions to AI. You’ve already had 7,230 contacts via Askly. …" at bounding box center [862, 424] width 1270 height 709
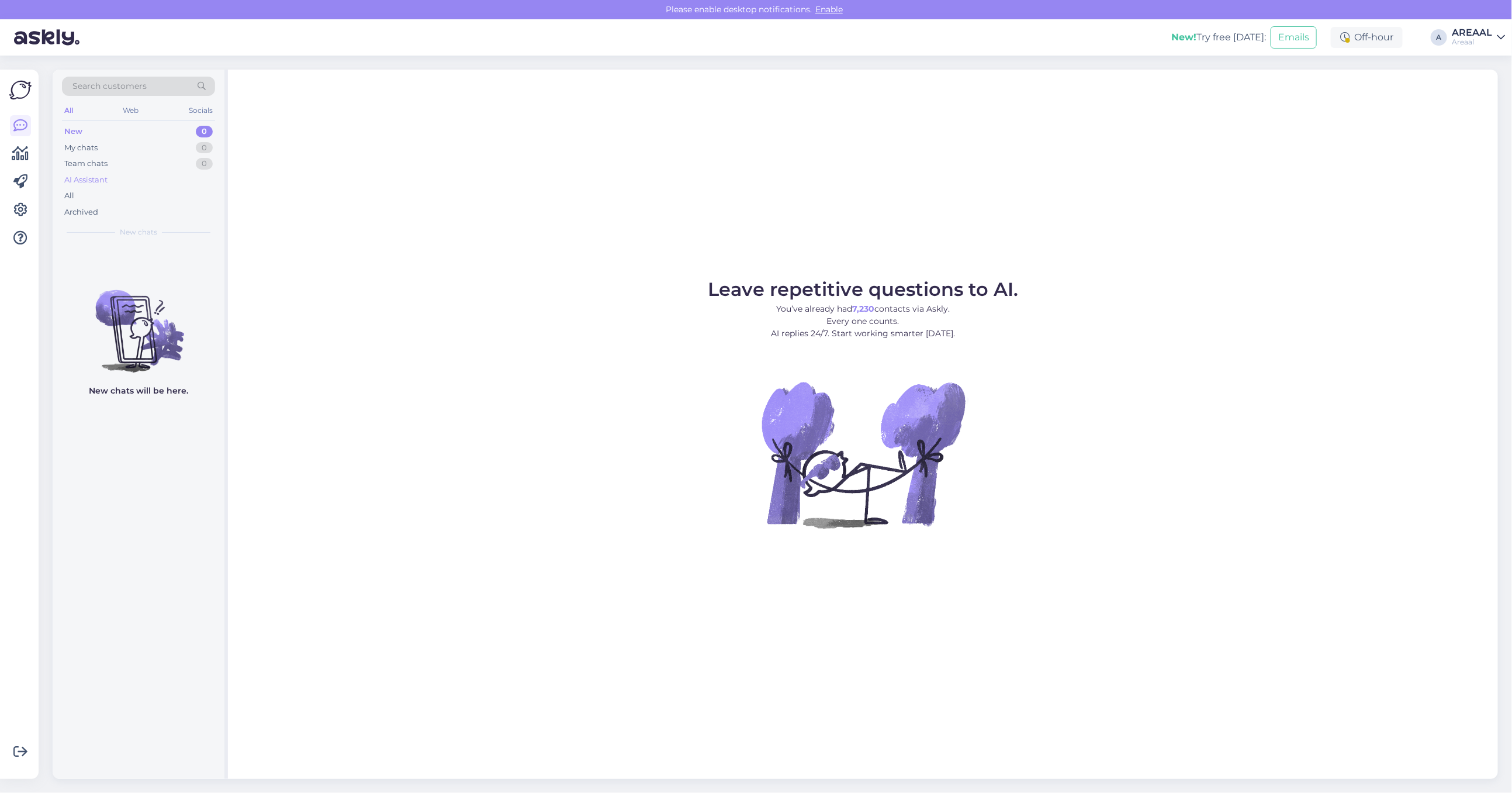
click at [147, 184] on div "AI Assistant" at bounding box center [139, 180] width 153 height 16
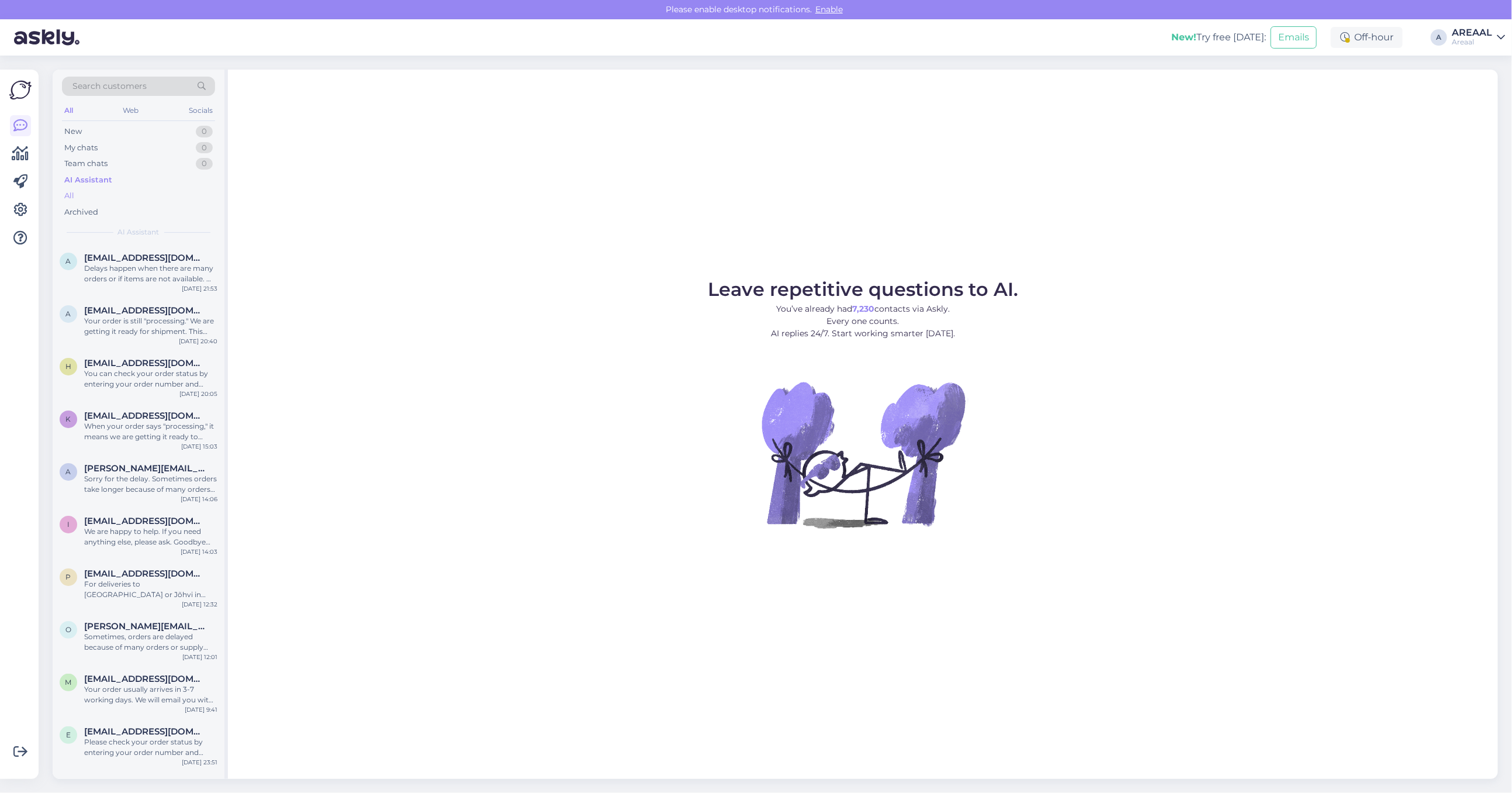
click at [146, 192] on div "All" at bounding box center [139, 196] width 153 height 16
click at [146, 196] on div "All" at bounding box center [139, 196] width 153 height 16
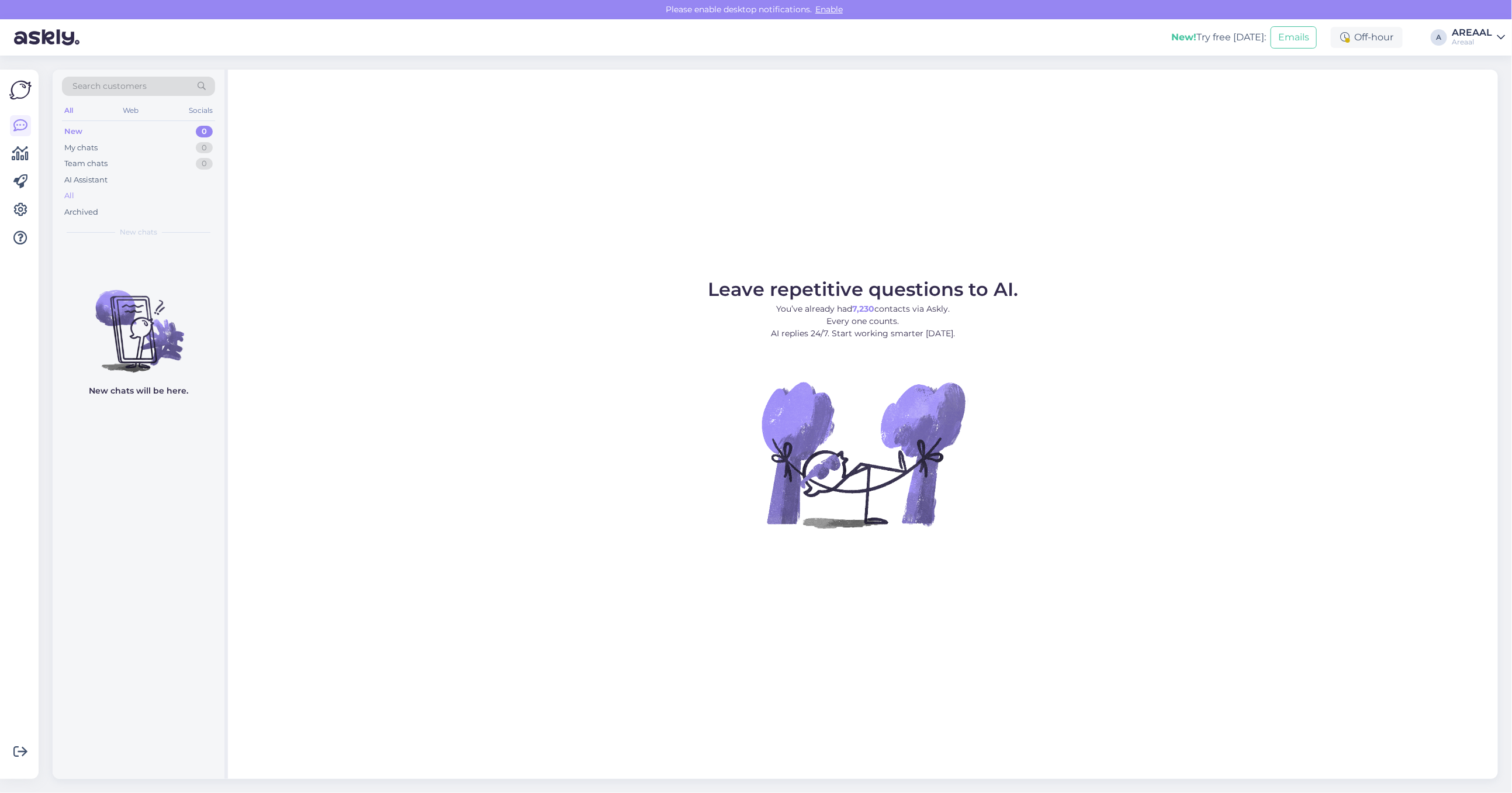
click at [107, 189] on div "All" at bounding box center [139, 196] width 153 height 16
